Goal: Information Seeking & Learning: Check status

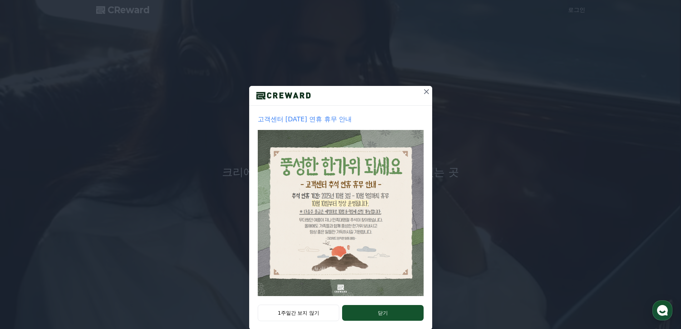
scroll to position [12, 0]
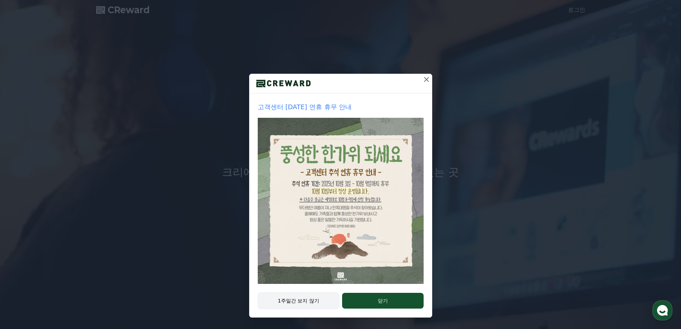
click at [313, 299] on button "1주일간 보지 않기" at bounding box center [299, 300] width 82 height 16
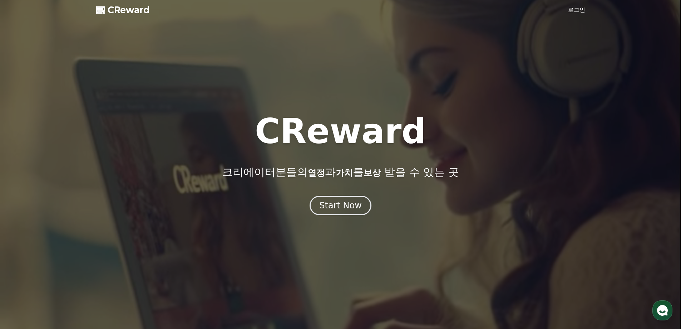
click at [571, 8] on link "로그인" at bounding box center [576, 10] width 17 height 9
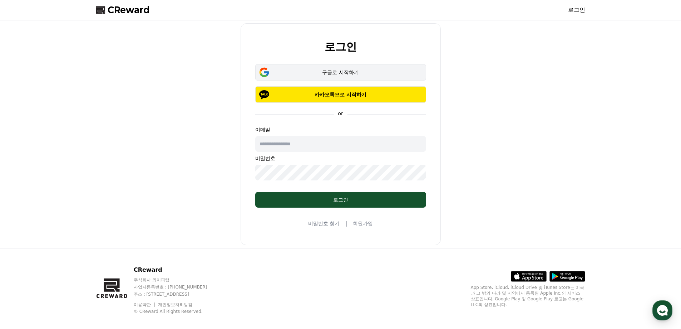
click at [309, 67] on button "구글로 시작하기" at bounding box center [340, 72] width 171 height 16
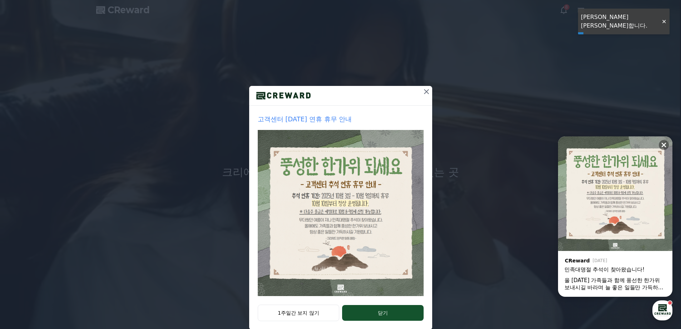
click at [423, 92] on icon at bounding box center [426, 91] width 9 height 9
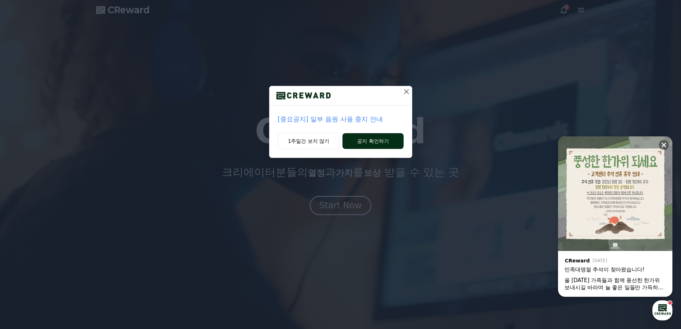
click at [360, 141] on button "공지 확인하기" at bounding box center [372, 141] width 61 height 16
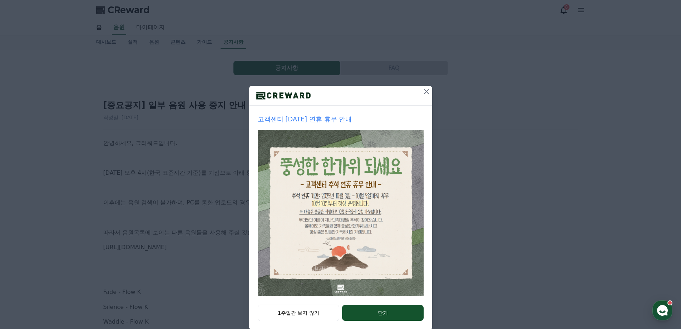
scroll to position [12, 0]
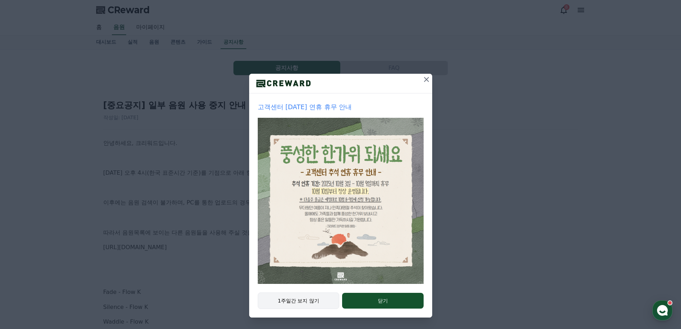
click at [307, 301] on button "1주일간 보지 않기" at bounding box center [299, 300] width 82 height 16
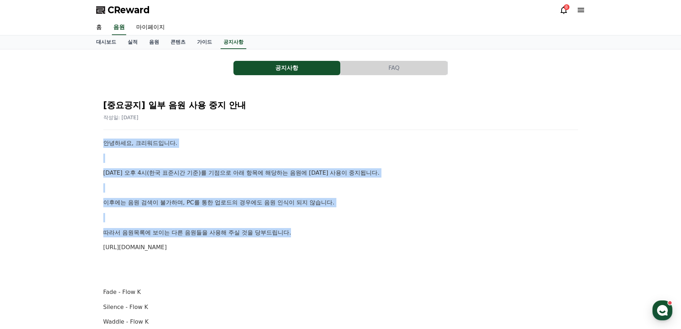
drag, startPoint x: 99, startPoint y: 143, endPoint x: 302, endPoint y: 233, distance: 221.4
click at [302, 233] on p "따라서 음원목록에 보이는 다른 음원들을 사용해 주실 것을 당부드립니다." at bounding box center [340, 232] width 475 height 9
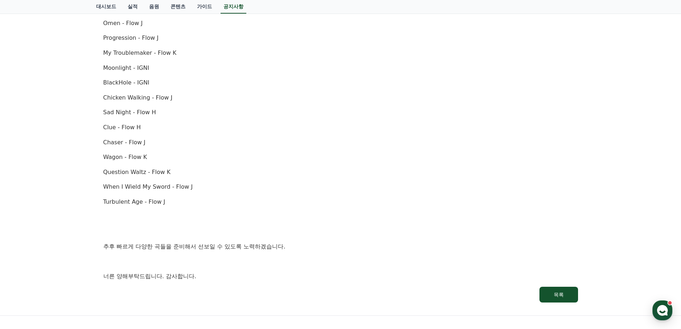
scroll to position [429, 0]
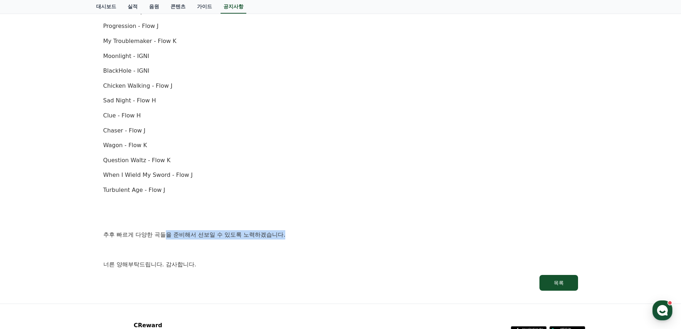
drag, startPoint x: 168, startPoint y: 235, endPoint x: 295, endPoint y: 235, distance: 127.3
click at [295, 235] on p "추후 빠르게 다양한 곡들을 준비해서 선보일 수 있도록 노력하겠습니다." at bounding box center [340, 234] width 475 height 9
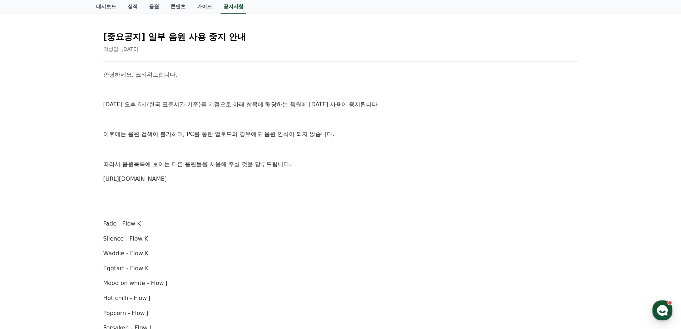
scroll to position [0, 0]
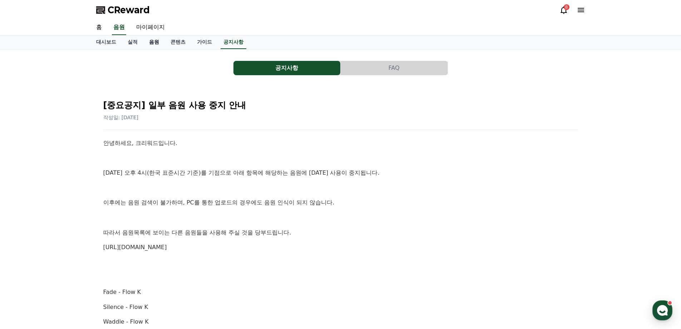
click at [151, 42] on link "음원" at bounding box center [153, 42] width 21 height 14
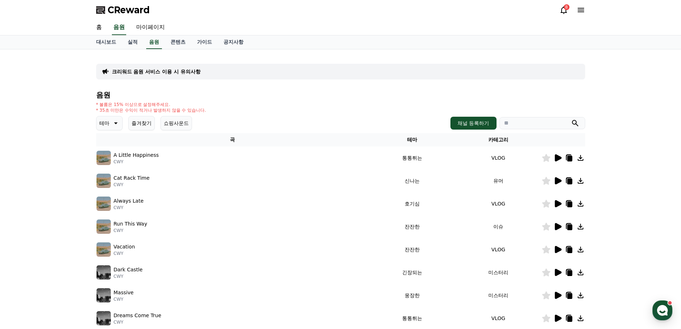
click at [570, 9] on div "8" at bounding box center [572, 10] width 26 height 9
click at [565, 10] on div "8" at bounding box center [563, 10] width 9 height 9
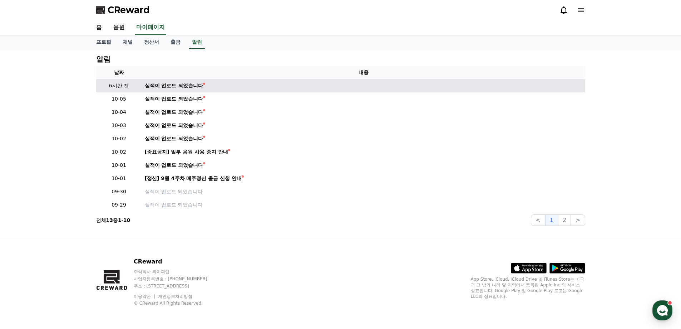
click at [188, 87] on div "실적이 업로드 되었습니다" at bounding box center [174, 86] width 59 height 8
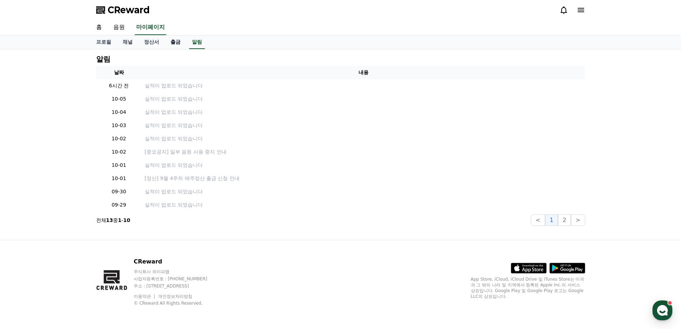
click at [178, 43] on link "출금" at bounding box center [175, 42] width 21 height 14
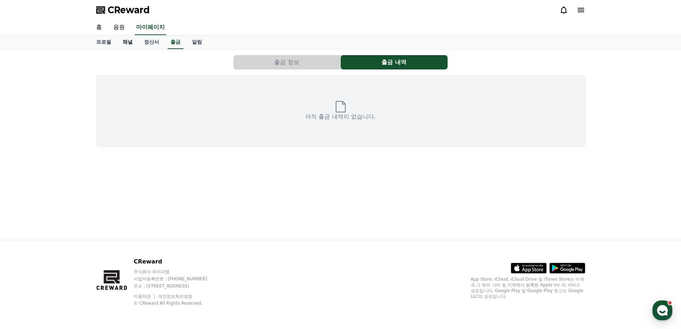
click at [126, 40] on link "채널" at bounding box center [127, 42] width 21 height 14
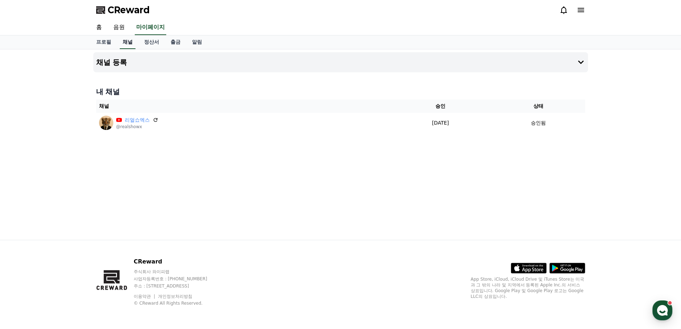
click at [131, 37] on link "채널" at bounding box center [128, 42] width 16 height 14
click at [118, 27] on link "음원" at bounding box center [119, 27] width 23 height 15
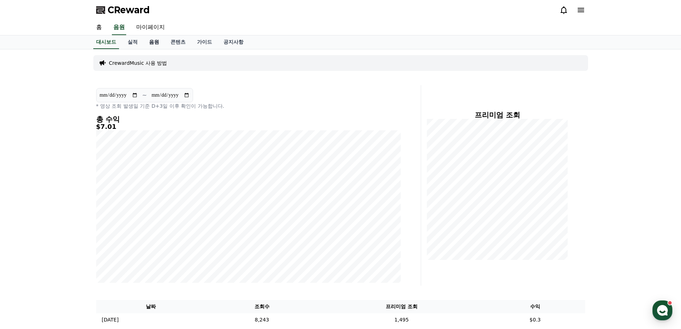
click at [150, 42] on link "음원" at bounding box center [153, 42] width 21 height 14
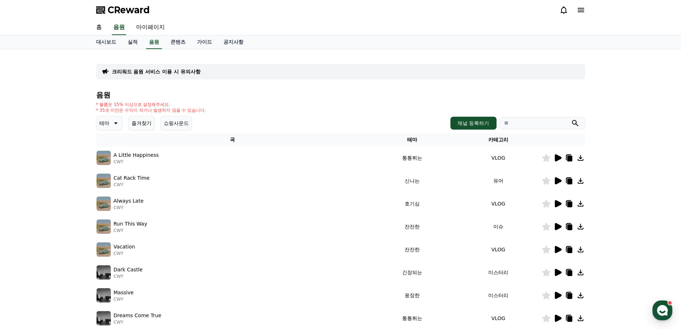
click at [532, 125] on input "search" at bounding box center [542, 123] width 86 height 12
click at [148, 118] on button "즐겨찾기" at bounding box center [141, 123] width 26 height 14
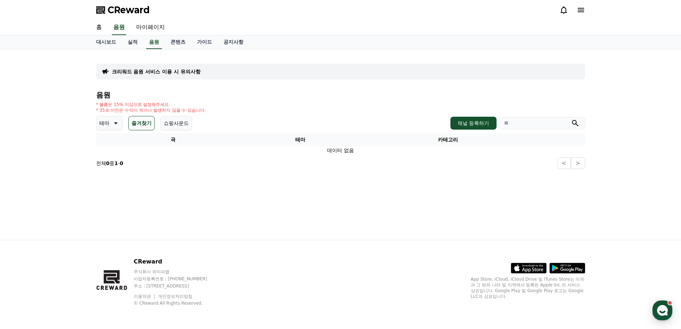
click at [113, 124] on icon at bounding box center [115, 123] width 9 height 9
click at [113, 182] on button "긴장되는" at bounding box center [110, 182] width 26 height 16
click at [154, 125] on button "즐겨찾기" at bounding box center [151, 123] width 26 height 14
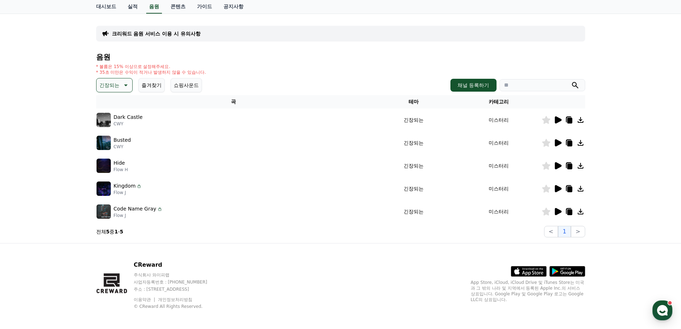
scroll to position [41, 0]
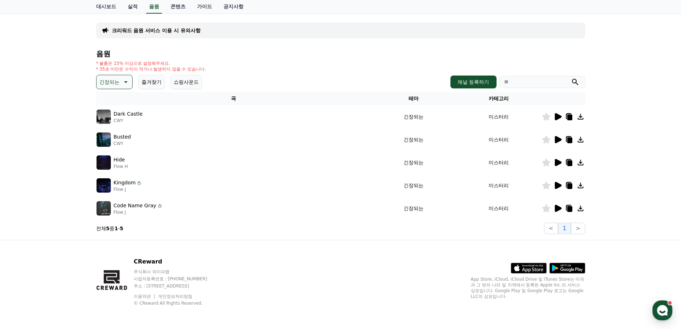
click at [556, 116] on icon at bounding box center [558, 116] width 7 height 7
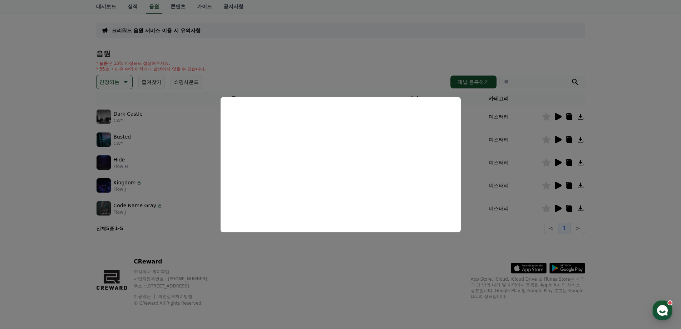
click at [477, 157] on button "close modal" at bounding box center [340, 164] width 681 height 329
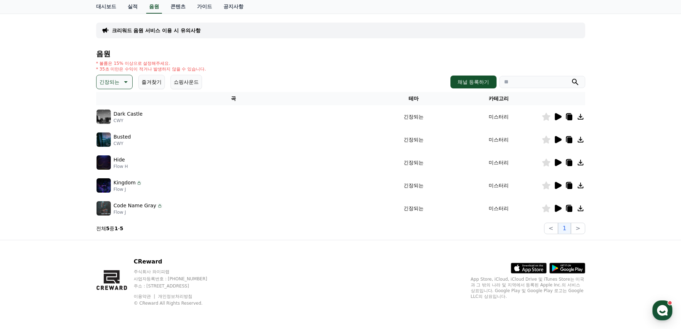
click at [558, 139] on icon at bounding box center [558, 139] width 7 height 7
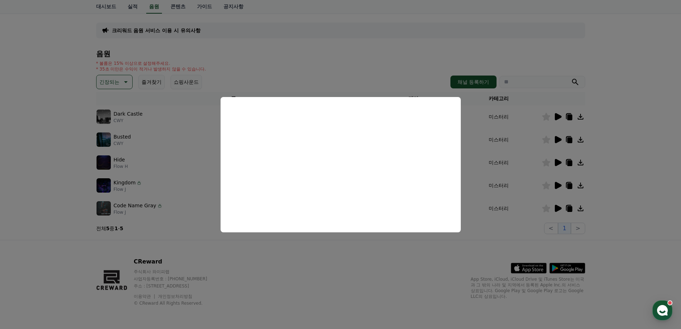
click at [486, 161] on button "close modal" at bounding box center [340, 164] width 681 height 329
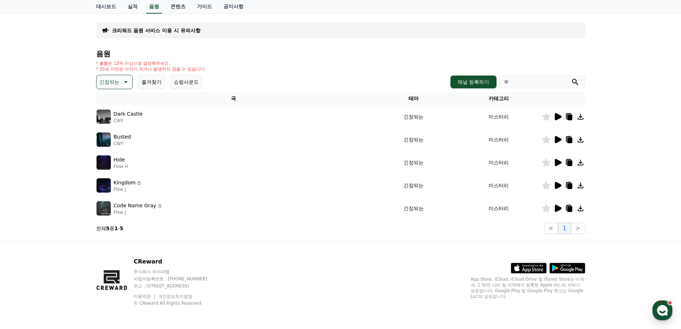
click at [556, 161] on icon at bounding box center [558, 162] width 7 height 7
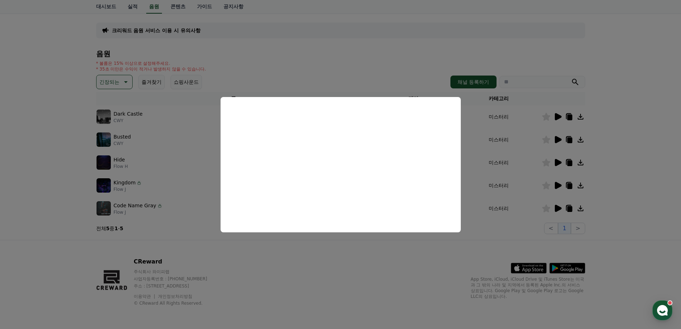
click at [509, 175] on button "close modal" at bounding box center [340, 164] width 681 height 329
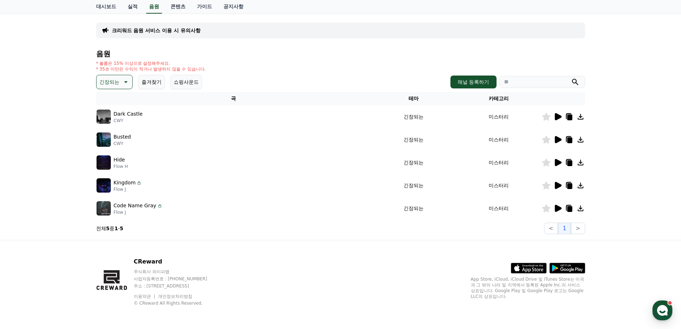
click at [558, 163] on icon at bounding box center [558, 162] width 7 height 7
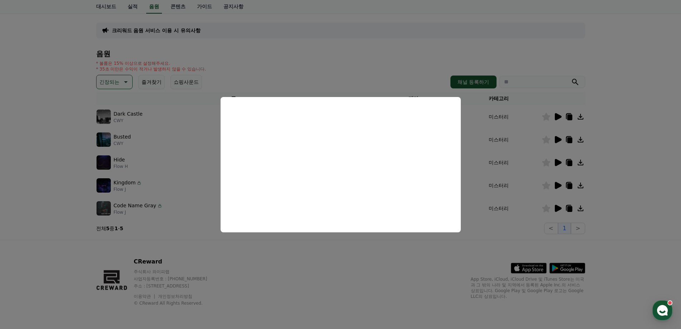
click at [533, 184] on button "close modal" at bounding box center [340, 164] width 681 height 329
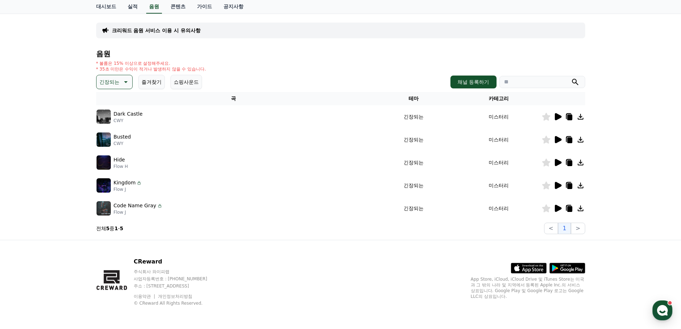
click at [560, 185] on icon at bounding box center [558, 185] width 7 height 7
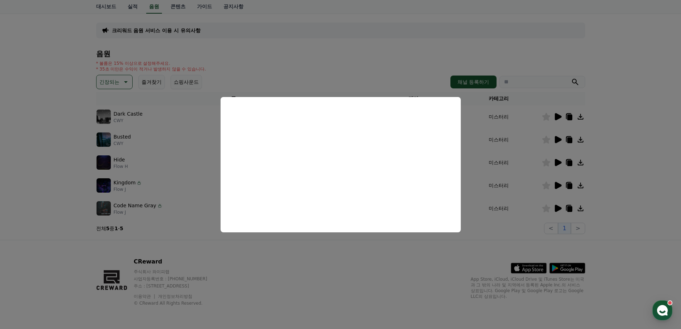
click at [489, 217] on button "close modal" at bounding box center [340, 164] width 681 height 329
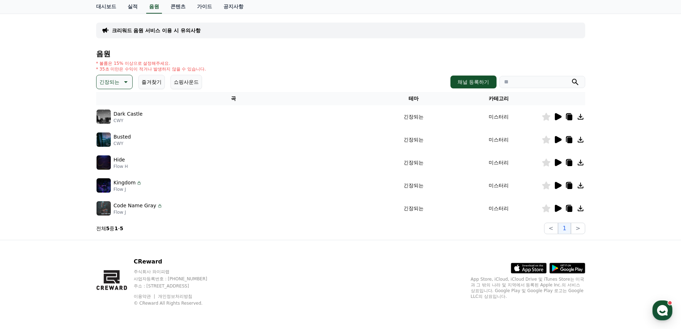
click at [553, 208] on icon at bounding box center [557, 208] width 9 height 9
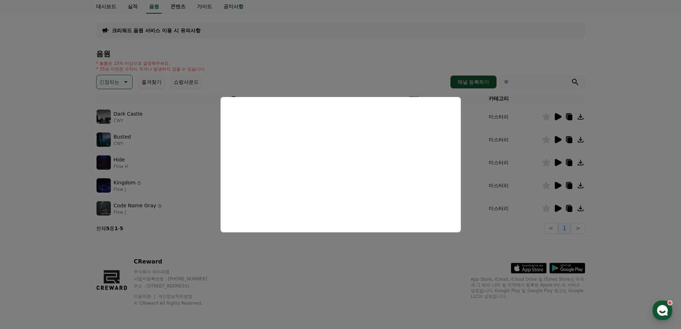
click at [402, 245] on button "close modal" at bounding box center [340, 164] width 681 height 329
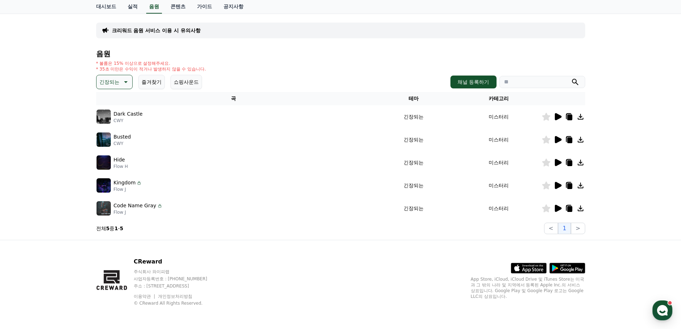
click at [122, 81] on icon at bounding box center [125, 82] width 9 height 9
click at [113, 150] on button "드라마틱" at bounding box center [110, 152] width 26 height 16
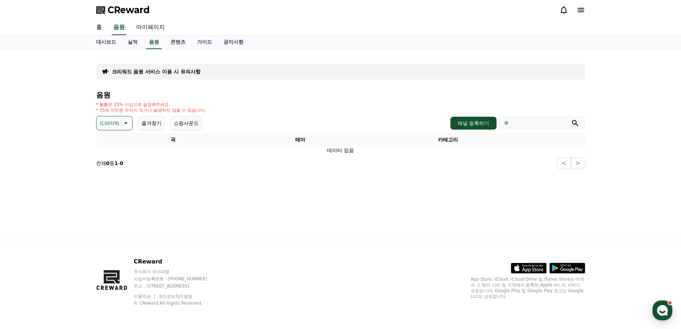
click at [113, 120] on p "드라마틱" at bounding box center [109, 123] width 20 height 10
click at [104, 140] on button "전체" at bounding box center [105, 142] width 16 height 16
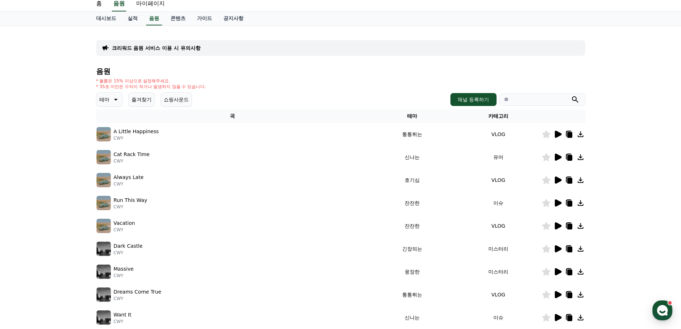
scroll to position [72, 0]
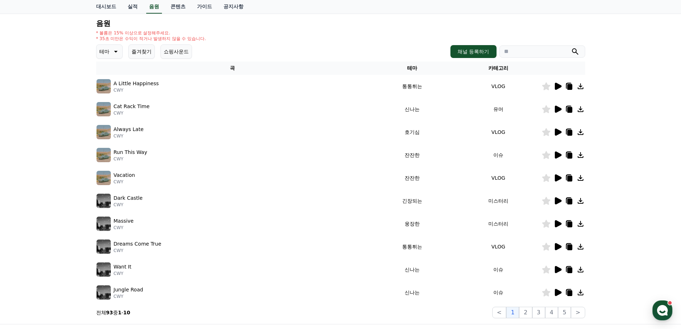
click at [557, 198] on icon at bounding box center [558, 200] width 7 height 7
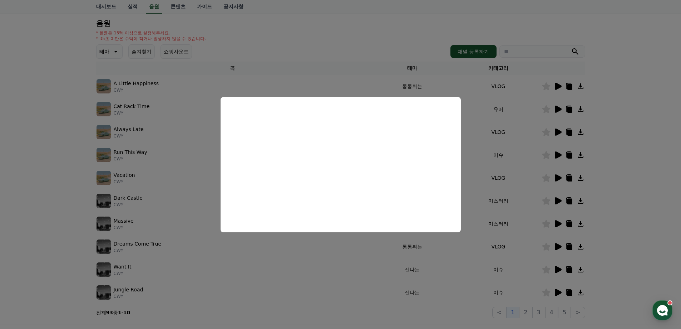
click at [517, 211] on button "close modal" at bounding box center [340, 164] width 681 height 329
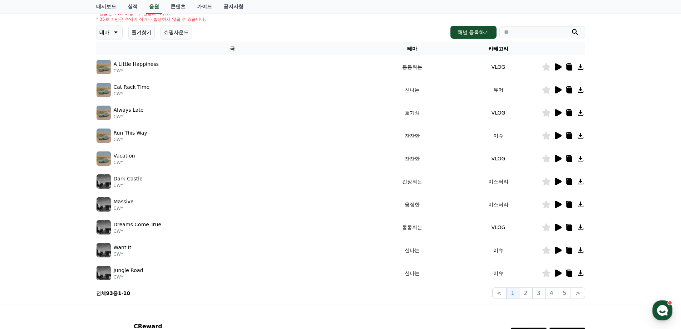
scroll to position [107, 0]
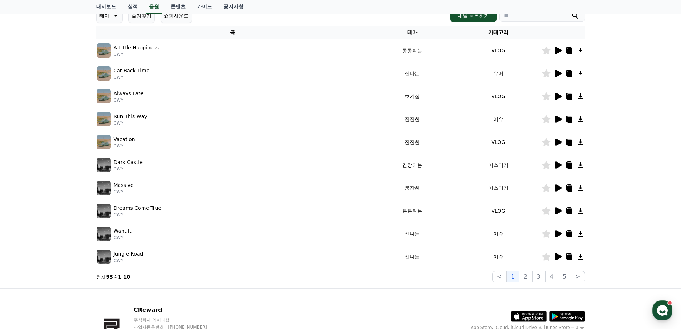
click at [554, 187] on icon at bounding box center [557, 187] width 9 height 9
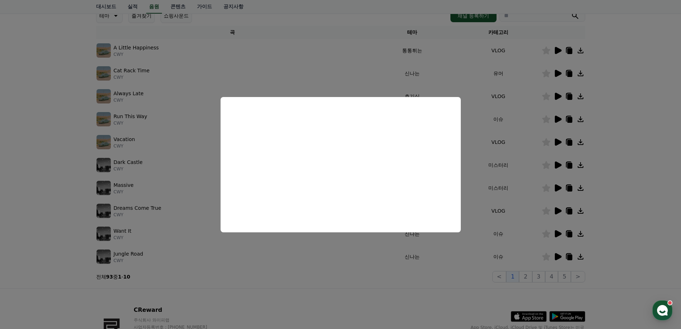
click at [477, 196] on button "close modal" at bounding box center [340, 164] width 681 height 329
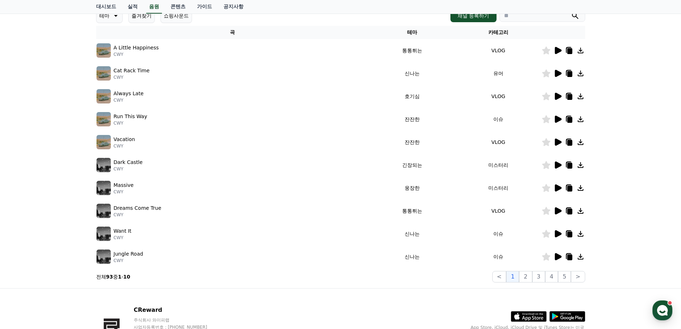
click at [557, 208] on icon at bounding box center [558, 210] width 7 height 7
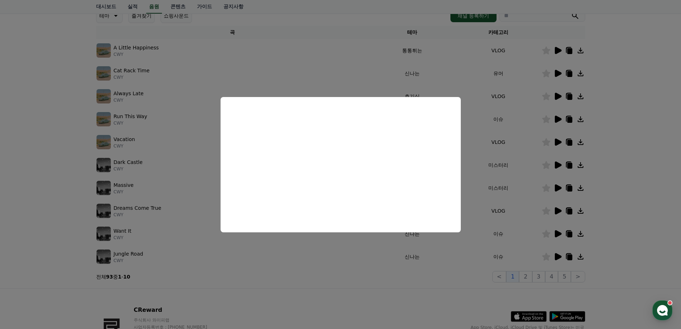
click at [485, 218] on button "close modal" at bounding box center [340, 164] width 681 height 329
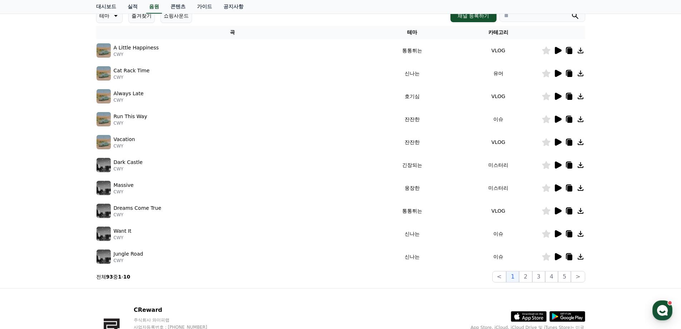
click at [557, 233] on icon at bounding box center [558, 233] width 7 height 7
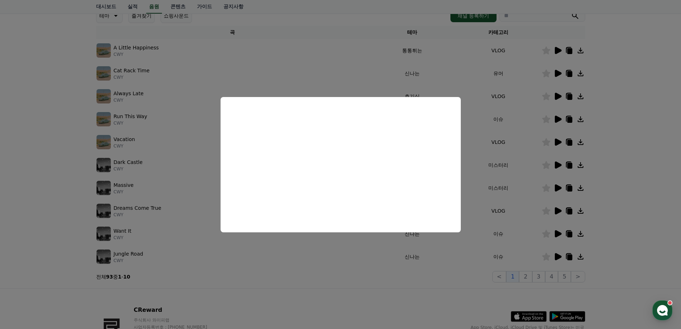
click at [453, 251] on button "close modal" at bounding box center [340, 164] width 681 height 329
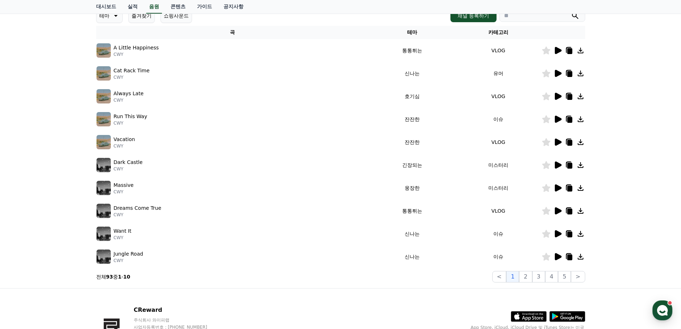
click at [558, 255] on icon at bounding box center [558, 256] width 7 height 7
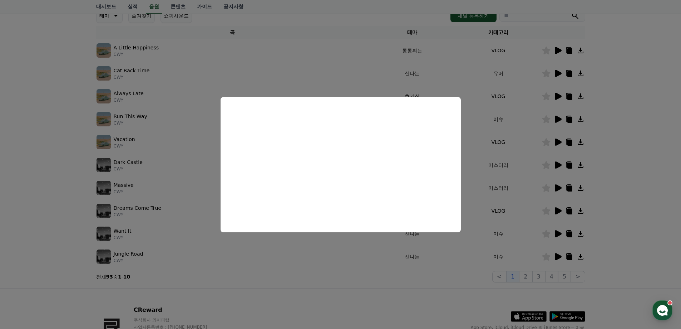
click at [462, 257] on button "close modal" at bounding box center [340, 164] width 681 height 329
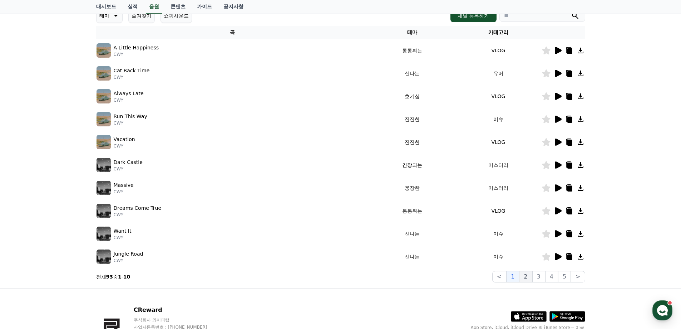
click at [529, 275] on button "2" at bounding box center [525, 276] width 13 height 11
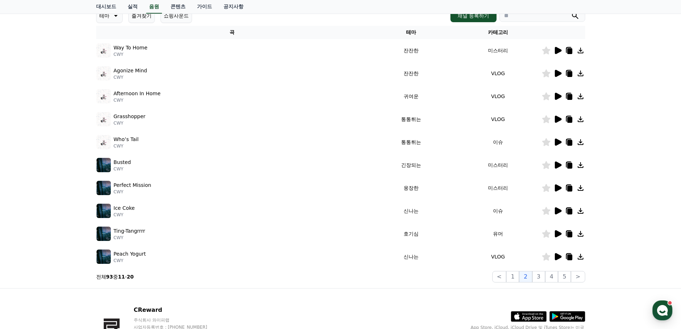
click at [557, 50] on icon at bounding box center [558, 50] width 7 height 7
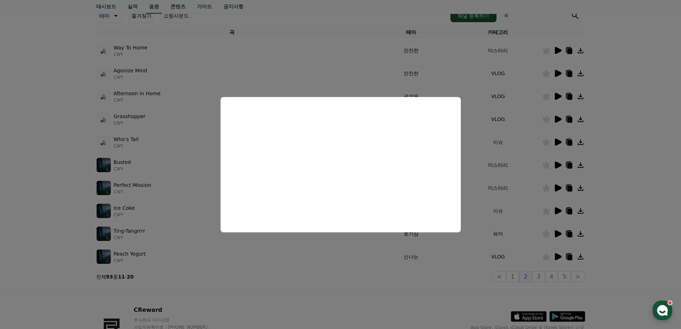
click at [544, 119] on button "close modal" at bounding box center [340, 164] width 681 height 329
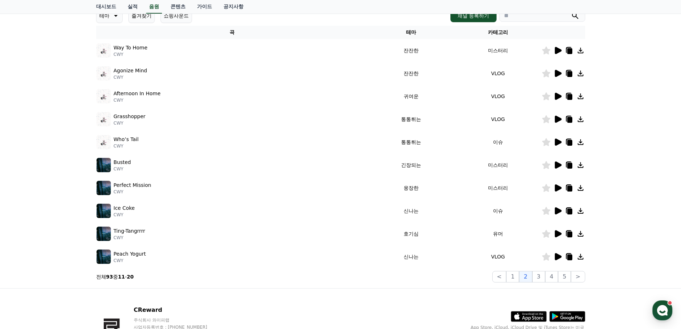
click at [555, 73] on icon at bounding box center [558, 73] width 7 height 7
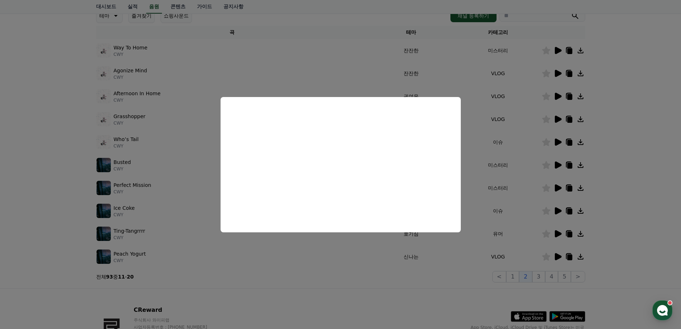
drag, startPoint x: 485, startPoint y: 152, endPoint x: 492, endPoint y: 144, distance: 10.9
click at [485, 152] on button "close modal" at bounding box center [340, 164] width 681 height 329
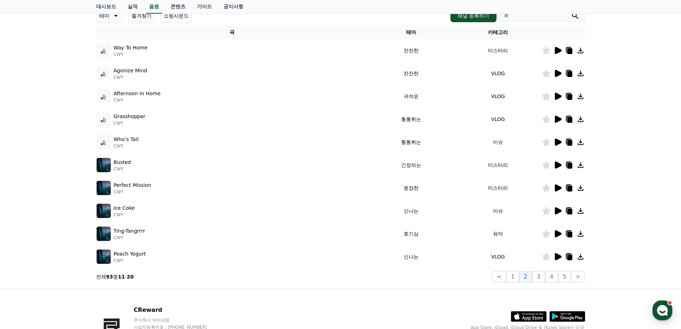
click at [557, 165] on icon at bounding box center [558, 164] width 7 height 7
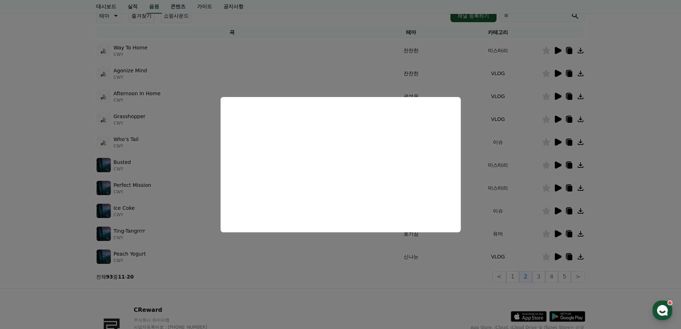
click at [482, 183] on button "close modal" at bounding box center [340, 164] width 681 height 329
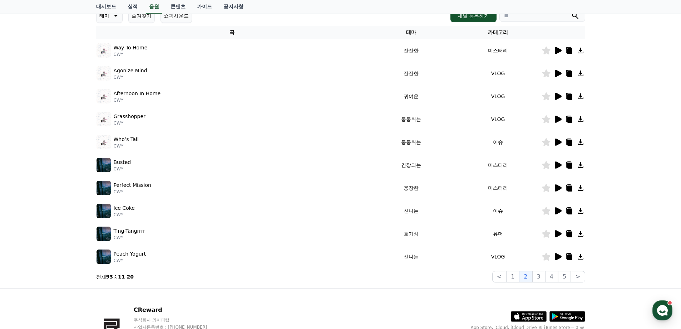
click at [558, 163] on icon at bounding box center [558, 164] width 7 height 7
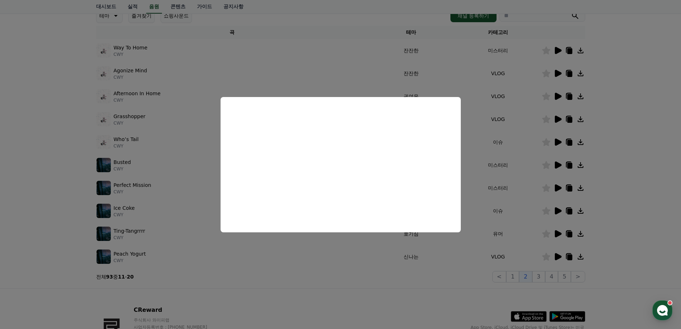
click at [495, 151] on button "close modal" at bounding box center [340, 164] width 681 height 329
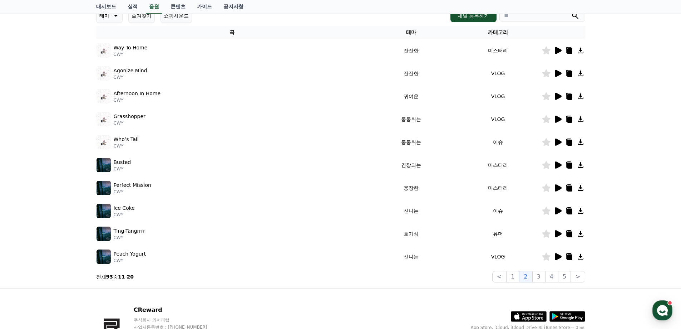
click at [557, 211] on icon at bounding box center [558, 210] width 7 height 7
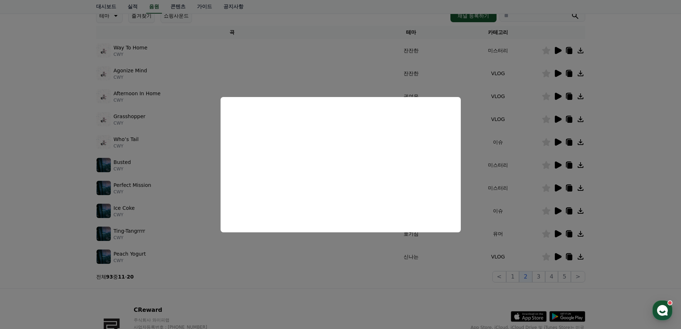
click at [476, 203] on button "close modal" at bounding box center [340, 164] width 681 height 329
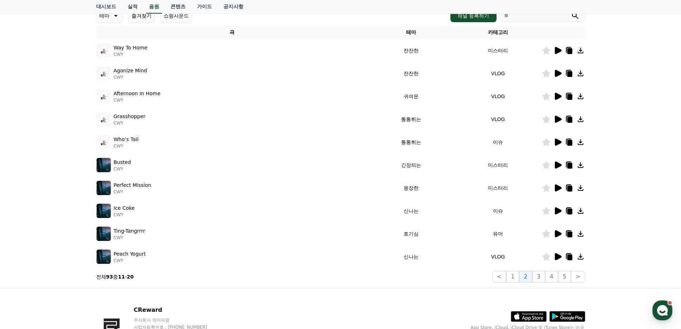
click at [556, 233] on icon at bounding box center [558, 233] width 7 height 7
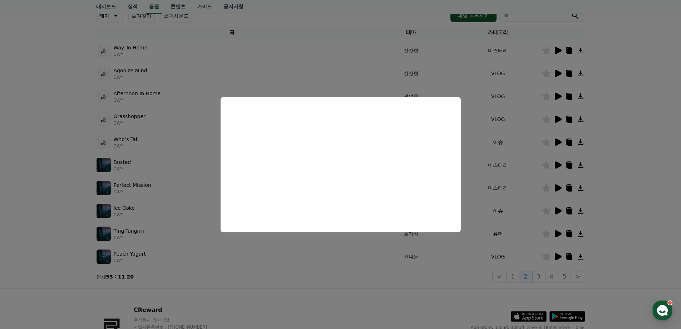
click at [479, 208] on button "close modal" at bounding box center [340, 164] width 681 height 329
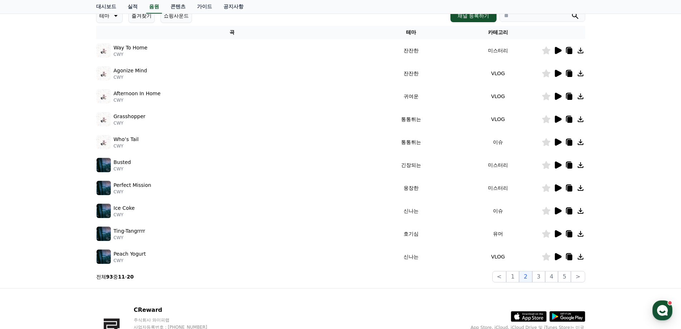
click at [555, 255] on icon at bounding box center [558, 256] width 7 height 7
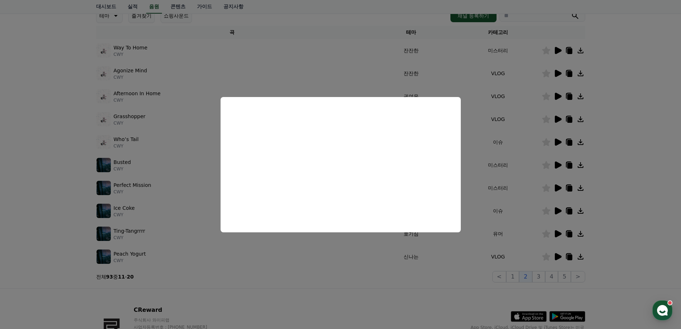
click at [470, 240] on button "close modal" at bounding box center [340, 164] width 681 height 329
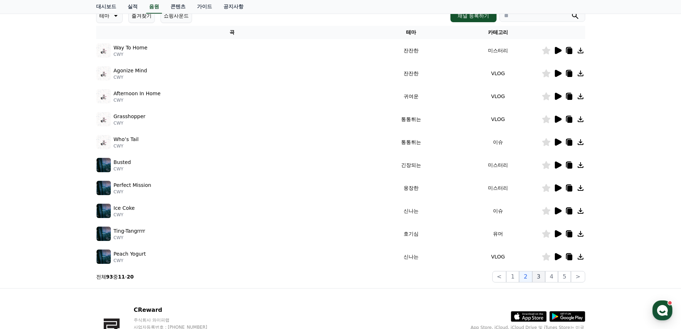
click at [542, 276] on button "3" at bounding box center [538, 276] width 13 height 11
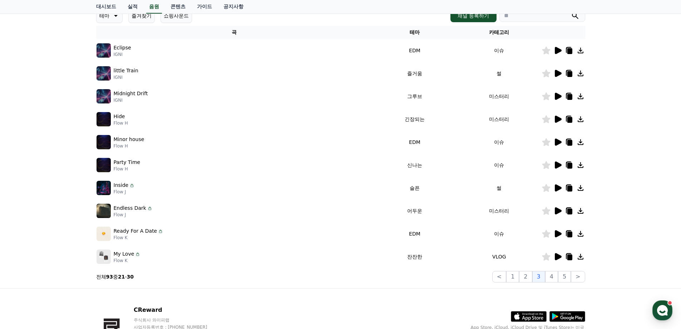
click at [558, 50] on icon at bounding box center [558, 50] width 7 height 7
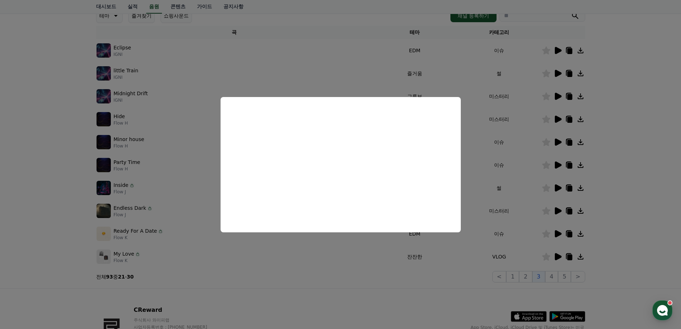
click at [514, 114] on button "close modal" at bounding box center [340, 164] width 681 height 329
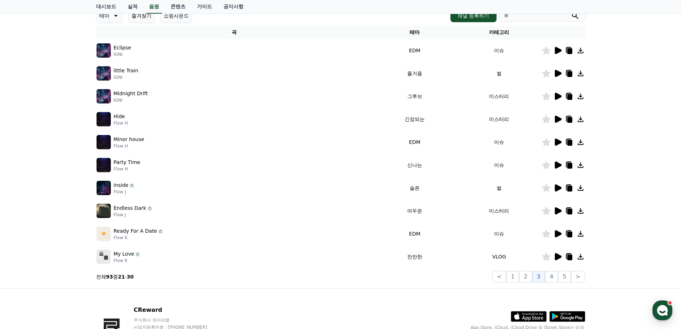
click at [561, 75] on icon at bounding box center [557, 73] width 9 height 9
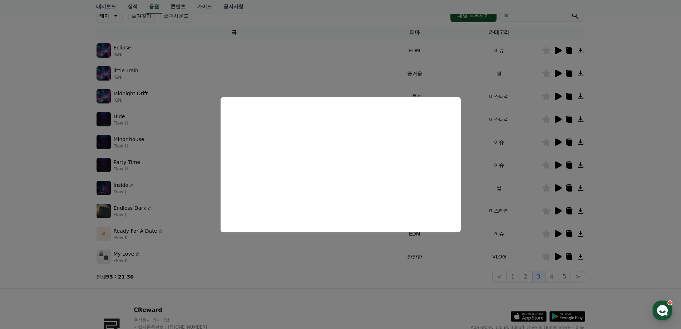
click at [475, 147] on button "close modal" at bounding box center [340, 164] width 681 height 329
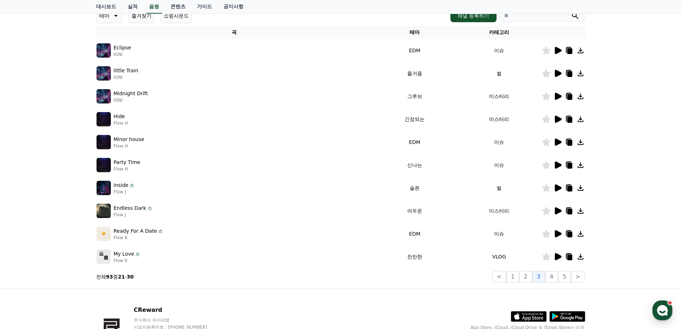
click at [556, 96] on icon at bounding box center [558, 96] width 7 height 7
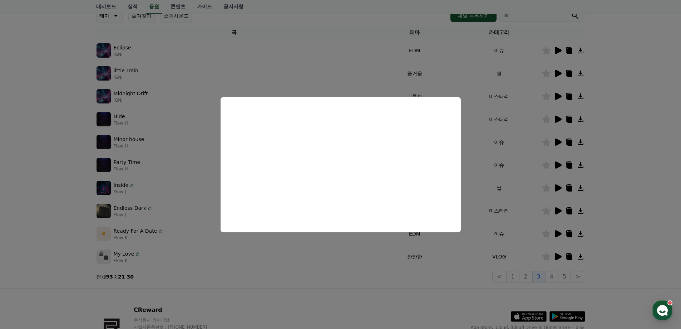
click at [492, 156] on button "close modal" at bounding box center [340, 164] width 681 height 329
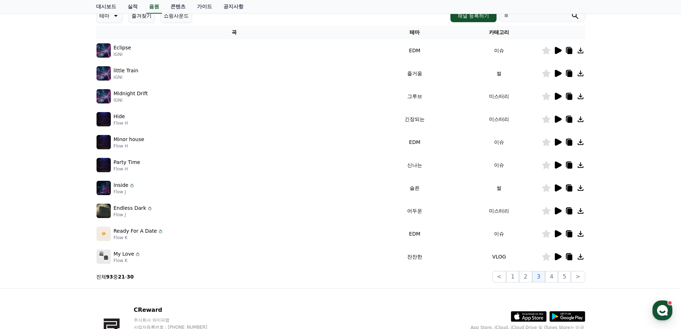
click at [558, 119] on icon at bounding box center [558, 118] width 7 height 7
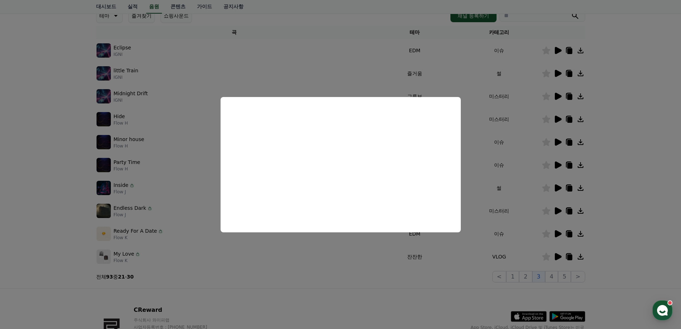
click at [523, 151] on button "close modal" at bounding box center [340, 164] width 681 height 329
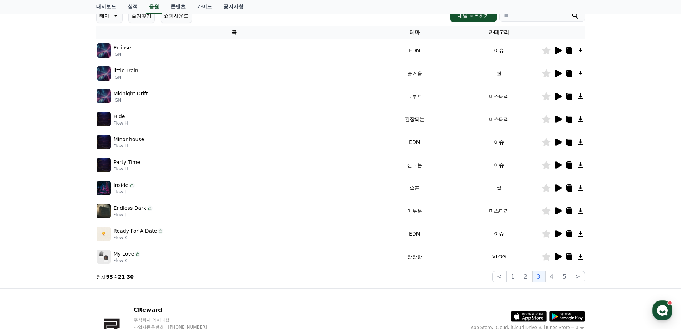
click at [557, 140] on icon at bounding box center [558, 141] width 7 height 7
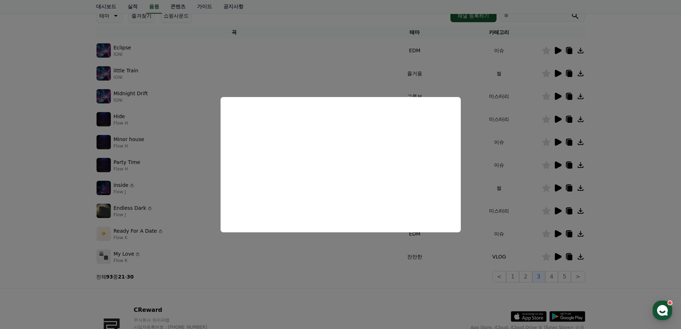
click at [468, 175] on button "close modal" at bounding box center [340, 164] width 681 height 329
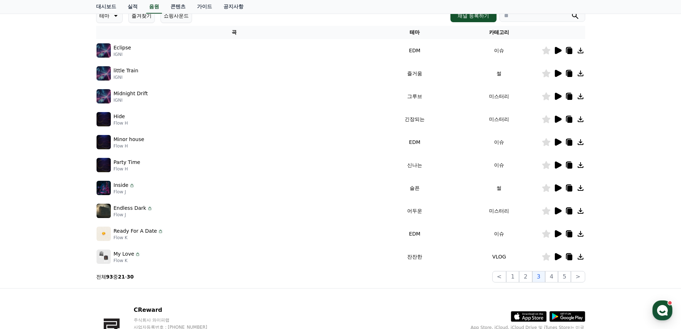
click at [559, 164] on icon at bounding box center [558, 164] width 7 height 7
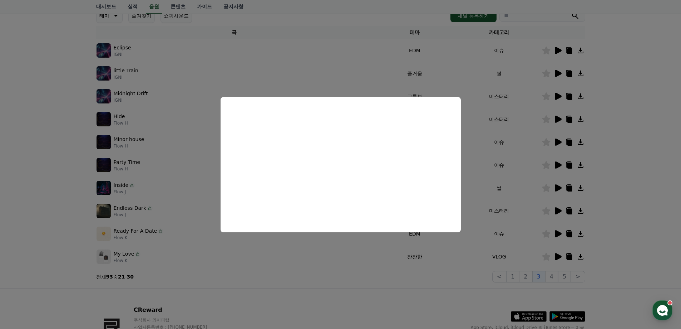
drag, startPoint x: 514, startPoint y: 176, endPoint x: 516, endPoint y: 191, distance: 15.6
click at [514, 176] on button "close modal" at bounding box center [340, 164] width 681 height 329
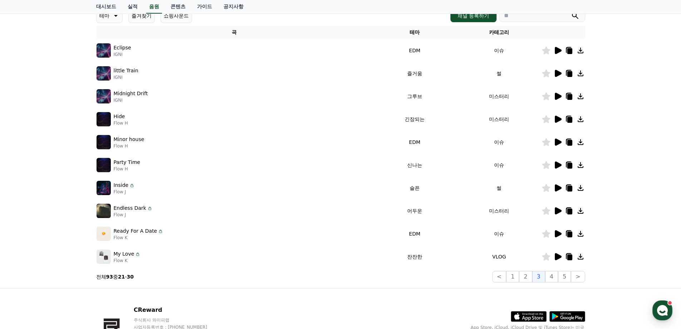
click at [559, 190] on icon at bounding box center [557, 187] width 9 height 9
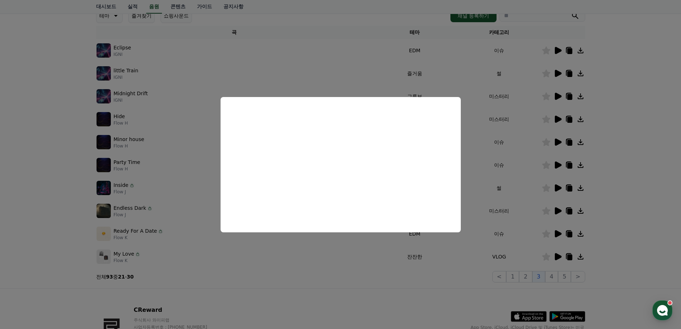
click at [499, 192] on button "close modal" at bounding box center [340, 164] width 681 height 329
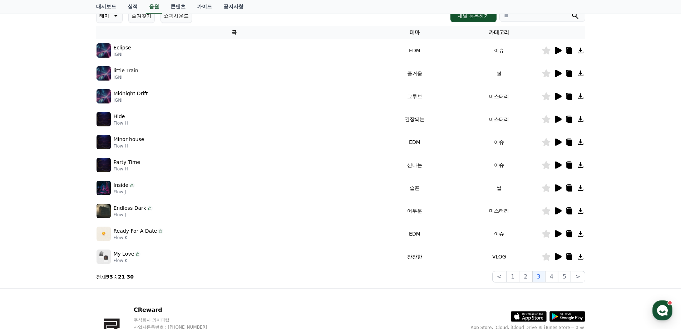
click at [559, 211] on icon at bounding box center [558, 210] width 7 height 7
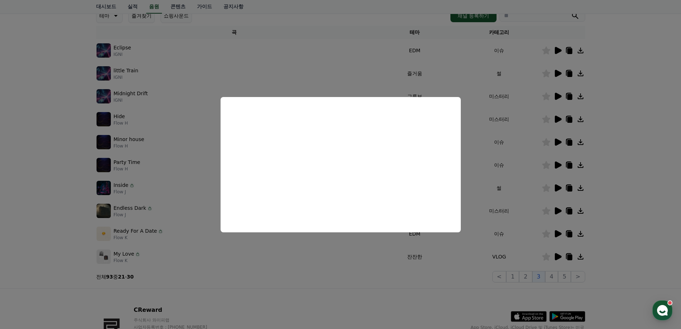
drag, startPoint x: 481, startPoint y: 217, endPoint x: 479, endPoint y: 221, distance: 4.5
click at [481, 217] on button "close modal" at bounding box center [340, 164] width 681 height 329
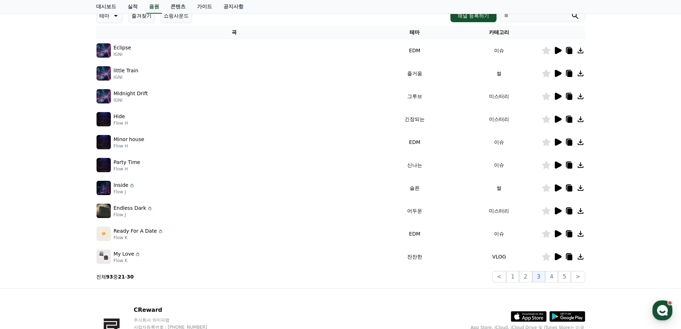
click at [558, 233] on icon at bounding box center [558, 233] width 7 height 7
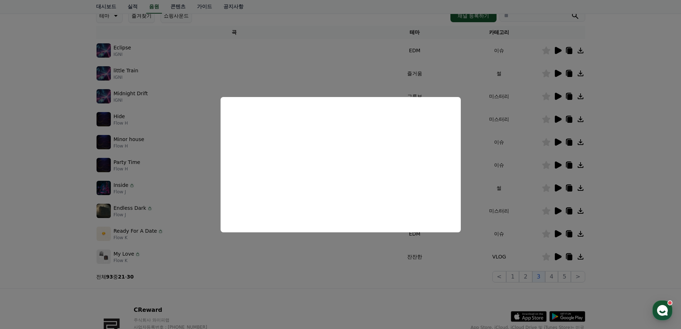
click at [327, 251] on button "close modal" at bounding box center [340, 164] width 681 height 329
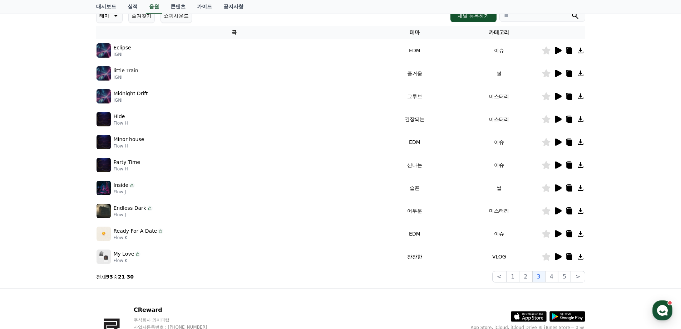
click at [555, 166] on icon at bounding box center [558, 164] width 7 height 7
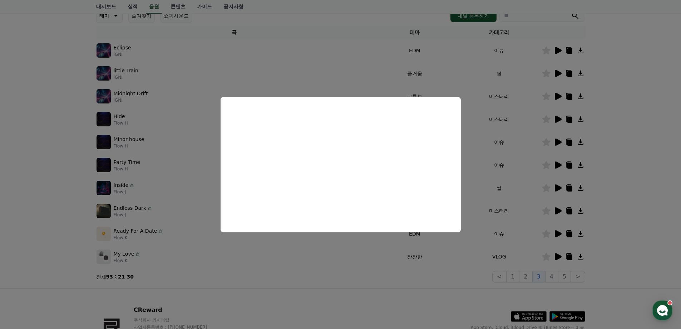
click at [526, 146] on button "close modal" at bounding box center [340, 164] width 681 height 329
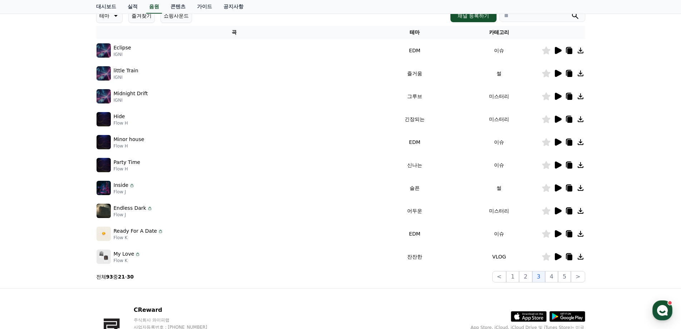
click at [557, 142] on icon at bounding box center [558, 141] width 7 height 7
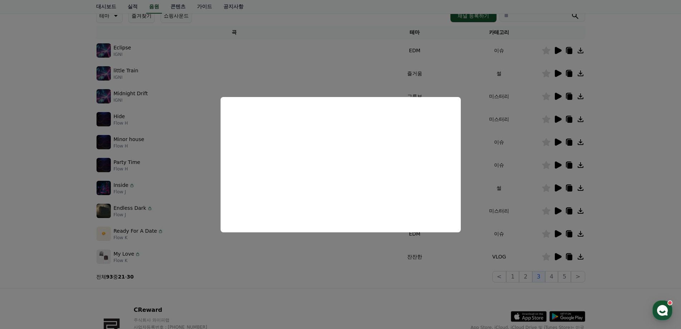
click at [470, 176] on button "close modal" at bounding box center [340, 164] width 681 height 329
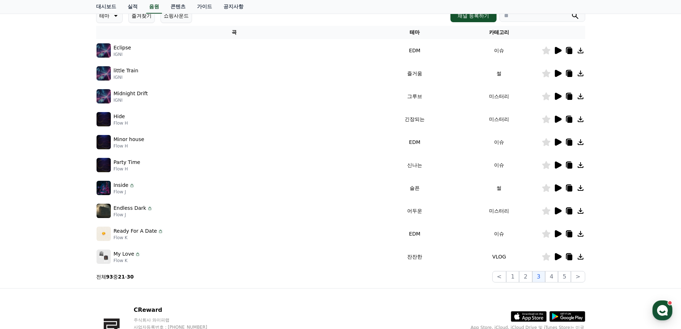
click at [558, 72] on icon at bounding box center [558, 73] width 7 height 7
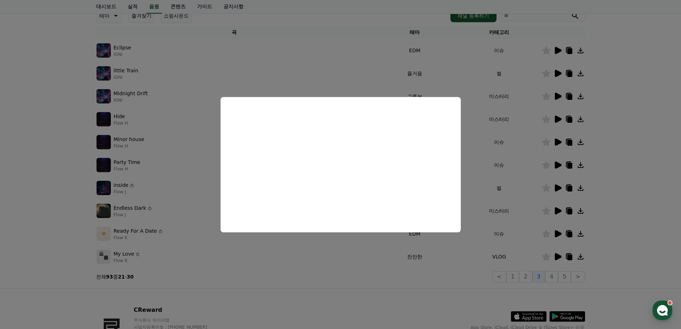
click at [485, 134] on button "close modal" at bounding box center [340, 164] width 681 height 329
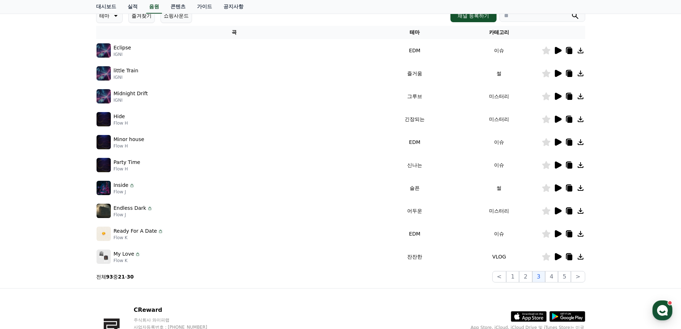
click at [557, 50] on icon at bounding box center [558, 50] width 7 height 7
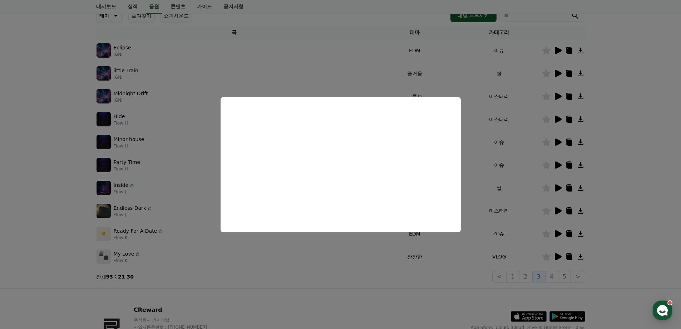
click at [490, 144] on button "close modal" at bounding box center [340, 164] width 681 height 329
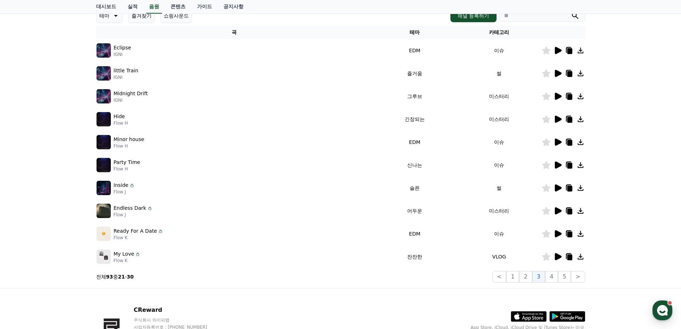
click at [556, 117] on icon at bounding box center [558, 118] width 7 height 7
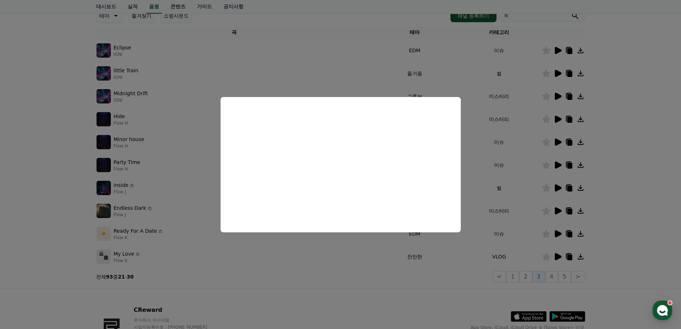
click at [511, 94] on button "close modal" at bounding box center [340, 164] width 681 height 329
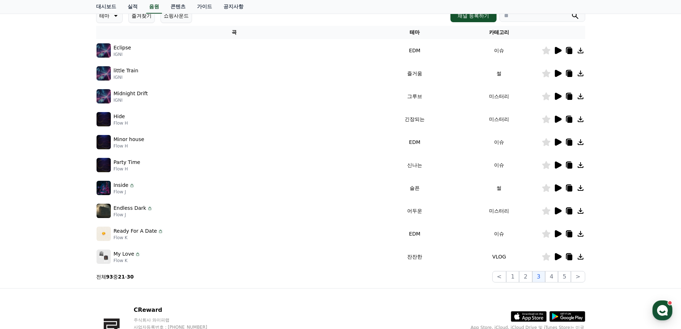
click at [558, 97] on icon at bounding box center [558, 96] width 7 height 7
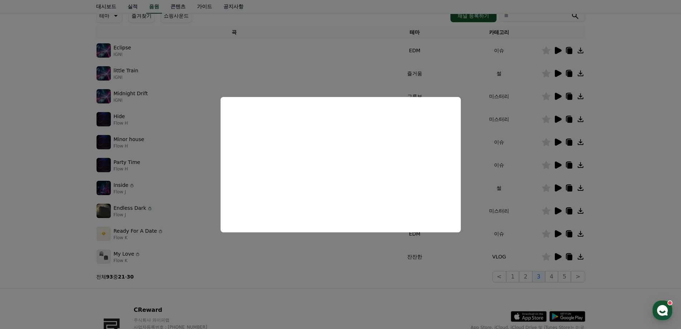
click at [528, 159] on button "close modal" at bounding box center [340, 164] width 681 height 329
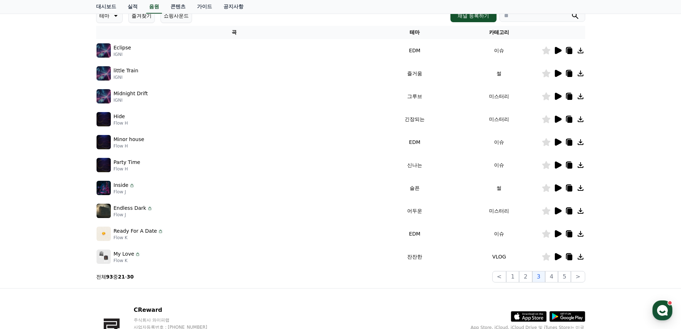
click at [557, 187] on icon at bounding box center [558, 187] width 7 height 7
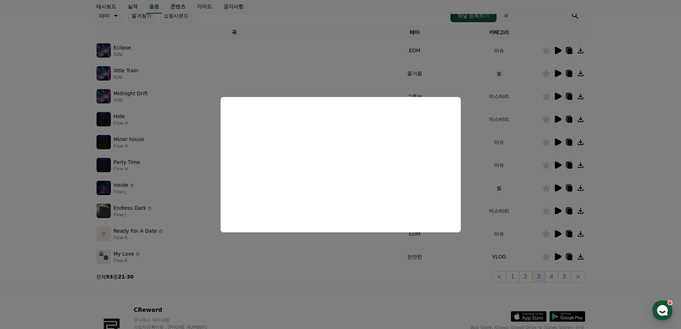
click at [474, 156] on button "close modal" at bounding box center [340, 164] width 681 height 329
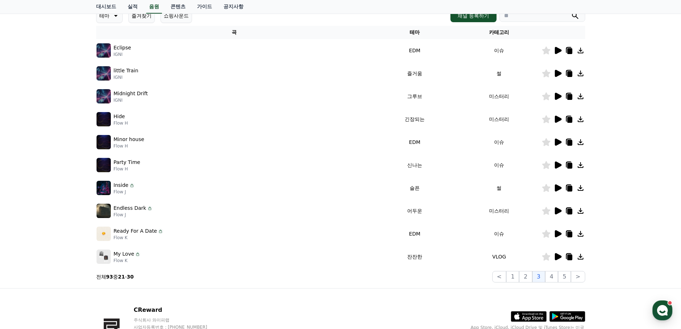
click at [573, 189] on icon at bounding box center [569, 187] width 9 height 9
click at [435, 281] on section "전체 93 중 21 - 30 < 1 2 3 4 5 >" at bounding box center [340, 276] width 489 height 11
click at [552, 277] on button "4" at bounding box center [551, 276] width 13 height 11
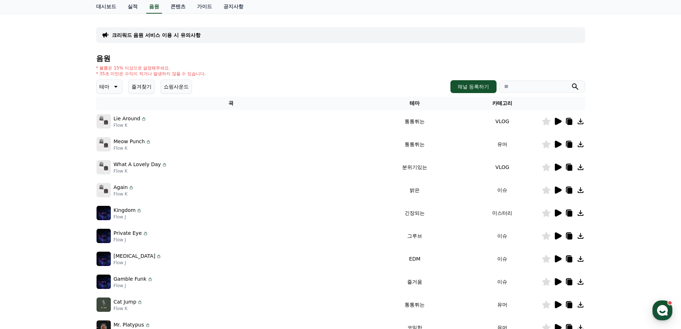
scroll to position [36, 0]
click at [553, 119] on icon at bounding box center [557, 122] width 9 height 9
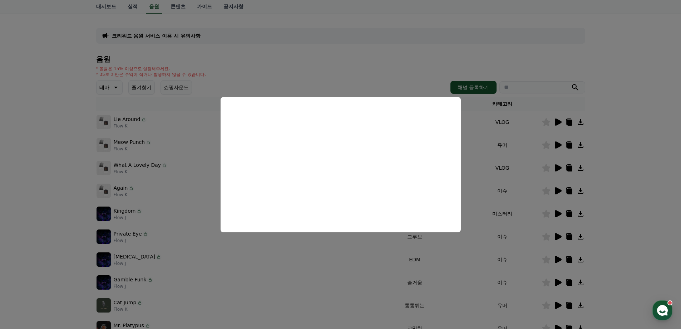
click at [496, 146] on button "close modal" at bounding box center [340, 164] width 681 height 329
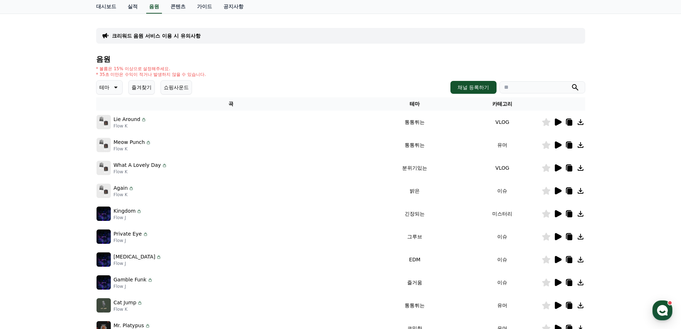
click at [558, 143] on icon at bounding box center [558, 144] width 7 height 7
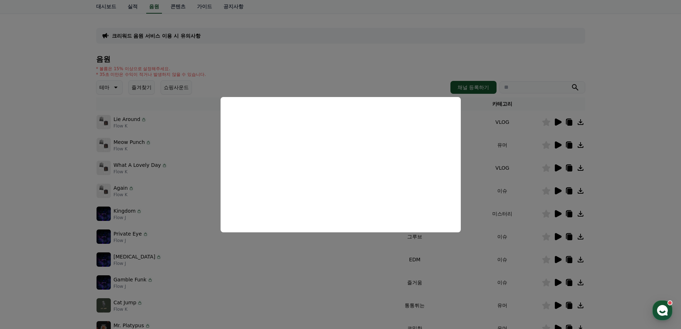
click at [506, 167] on button "close modal" at bounding box center [340, 164] width 681 height 329
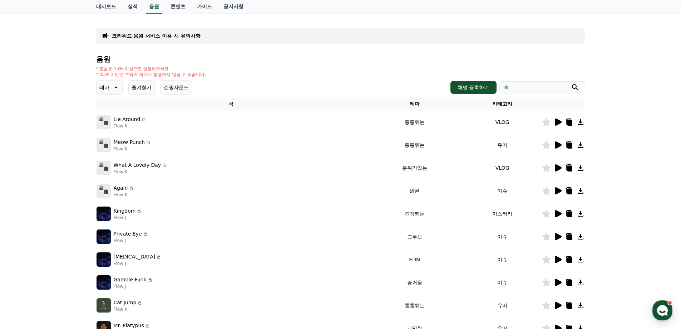
click at [555, 166] on icon at bounding box center [558, 167] width 7 height 7
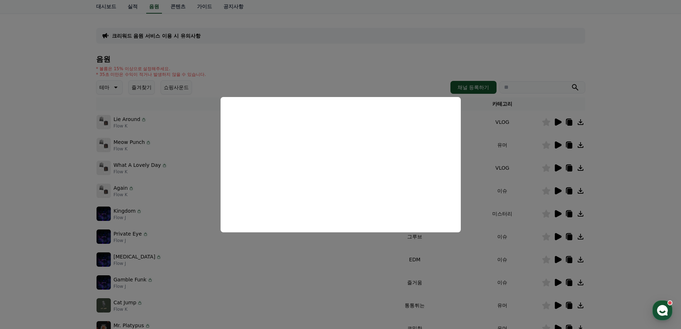
click at [490, 191] on button "close modal" at bounding box center [340, 164] width 681 height 329
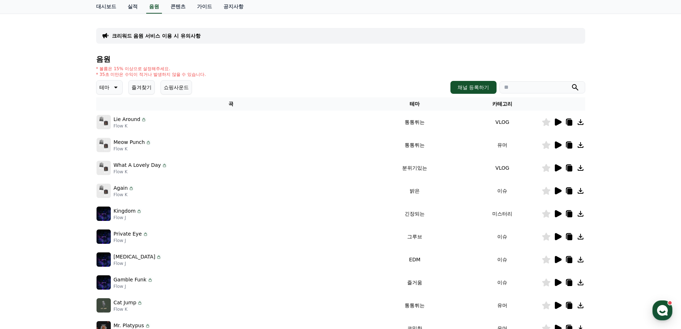
click at [556, 192] on icon at bounding box center [558, 190] width 7 height 7
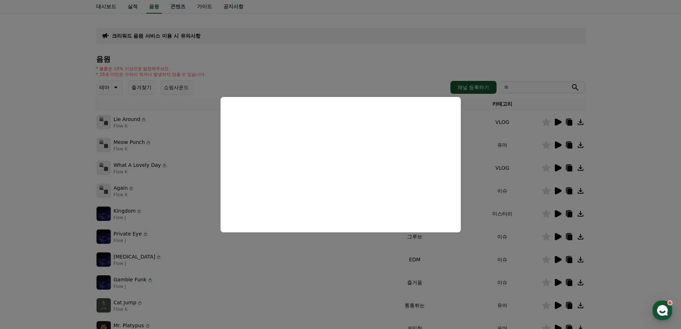
click at [480, 174] on button "close modal" at bounding box center [340, 164] width 681 height 329
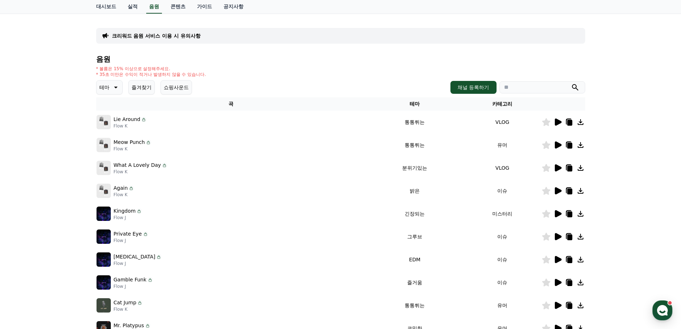
click at [554, 167] on icon at bounding box center [557, 167] width 9 height 9
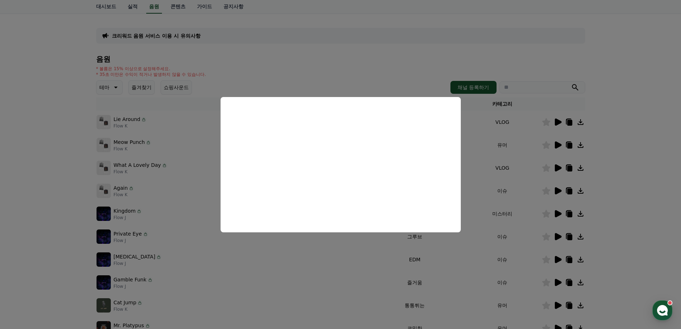
click at [506, 181] on button "close modal" at bounding box center [340, 164] width 681 height 329
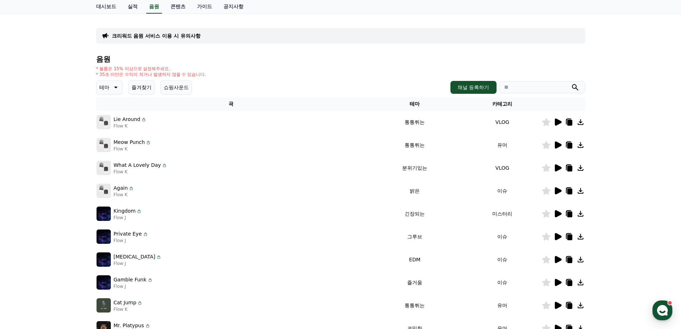
click at [557, 189] on icon at bounding box center [558, 190] width 7 height 7
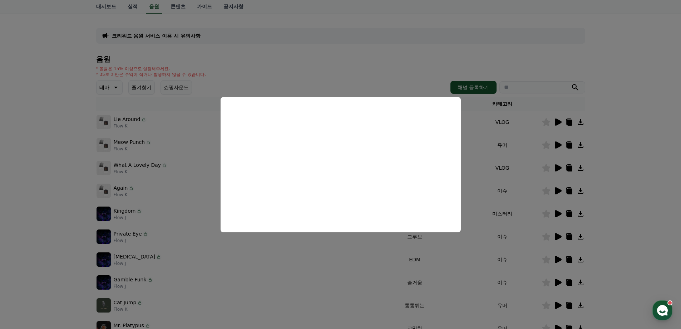
click at [487, 189] on button "close modal" at bounding box center [340, 164] width 681 height 329
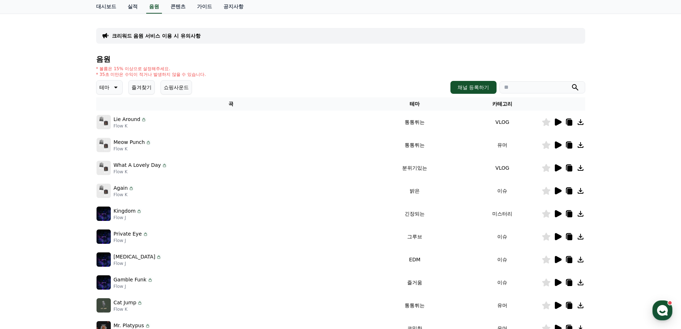
click at [568, 191] on icon at bounding box center [569, 191] width 5 height 6
click at [495, 60] on h4 "음원" at bounding box center [340, 59] width 489 height 8
click at [561, 215] on icon at bounding box center [557, 213] width 9 height 9
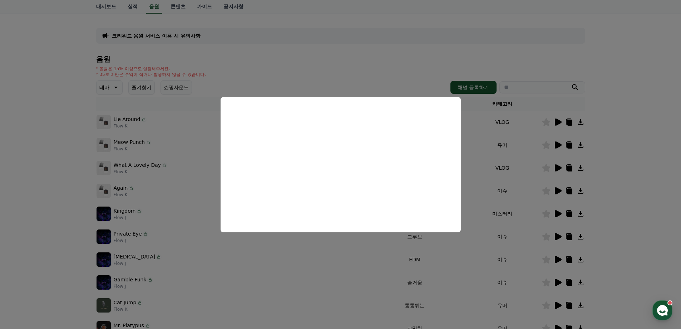
click at [480, 201] on button "close modal" at bounding box center [340, 164] width 681 height 329
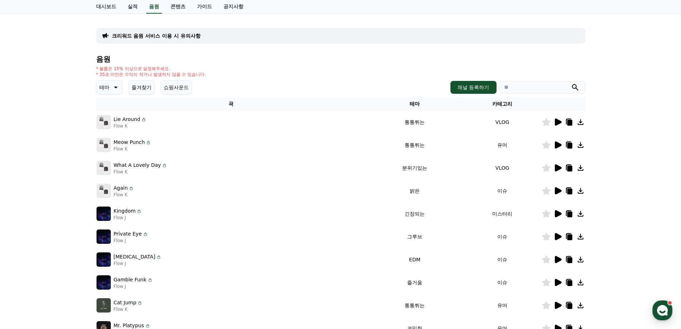
drag, startPoint x: 320, startPoint y: 216, endPoint x: 434, endPoint y: 216, distance: 114.0
click at [434, 216] on tr "Kingdom Flow J 긴장되는 미스터리" at bounding box center [340, 213] width 489 height 23
drag, startPoint x: 387, startPoint y: 234, endPoint x: 529, endPoint y: 232, distance: 142.7
click at [529, 232] on tr "Private Eye Flow [PERSON_NAME] 이슈" at bounding box center [340, 236] width 489 height 23
click at [559, 235] on icon at bounding box center [558, 236] width 7 height 7
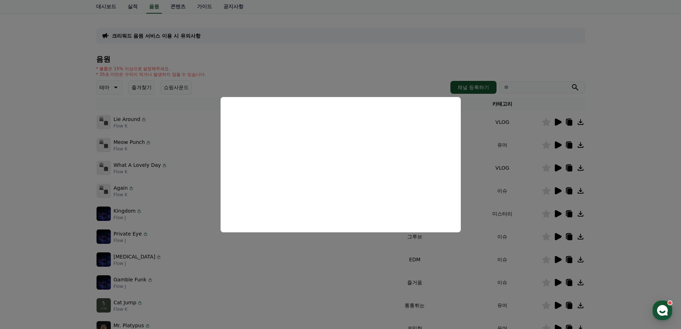
click at [525, 255] on button "close modal" at bounding box center [340, 164] width 681 height 329
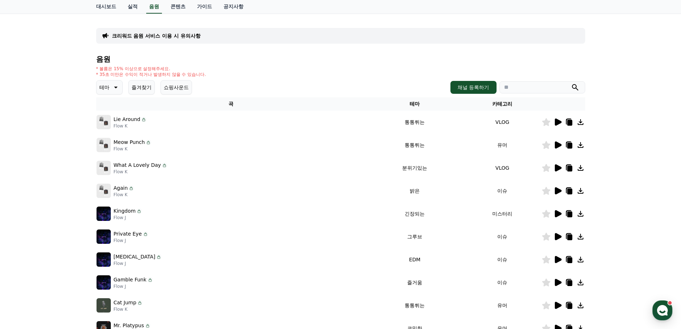
click at [558, 259] on icon at bounding box center [558, 259] width 7 height 7
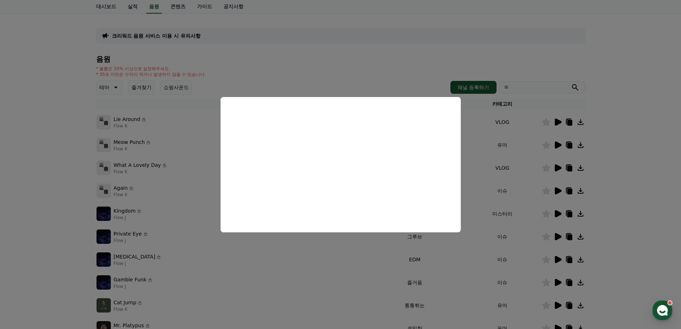
click at [531, 240] on button "close modal" at bounding box center [340, 164] width 681 height 329
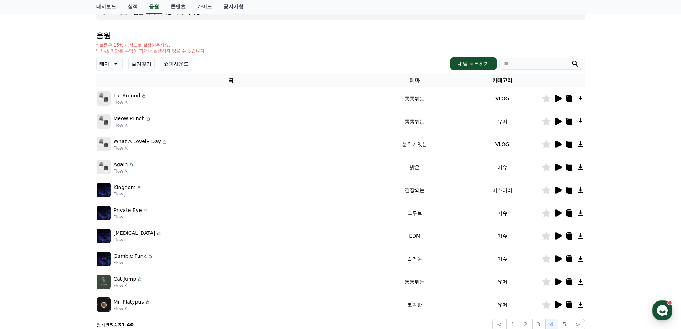
scroll to position [72, 0]
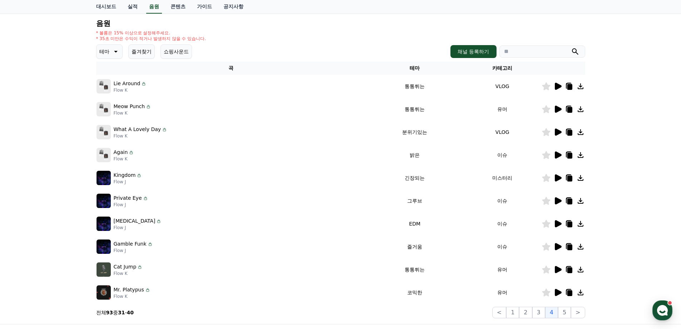
click at [561, 246] on icon at bounding box center [558, 246] width 7 height 7
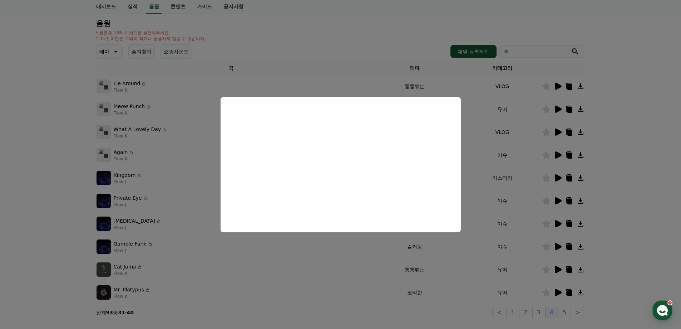
click at [462, 250] on button "close modal" at bounding box center [340, 164] width 681 height 329
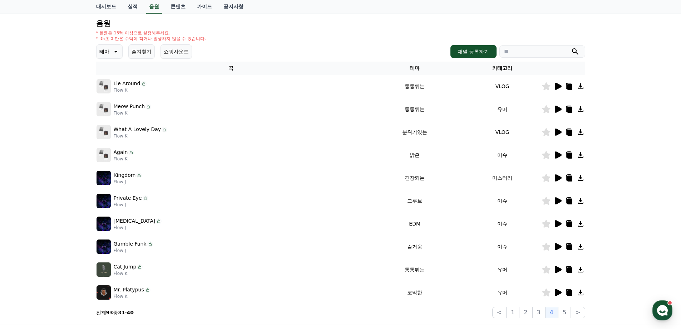
click at [559, 269] on icon at bounding box center [558, 269] width 7 height 7
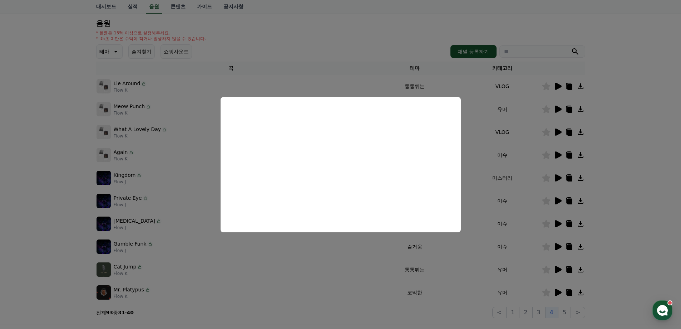
click at [453, 264] on button "close modal" at bounding box center [340, 164] width 681 height 329
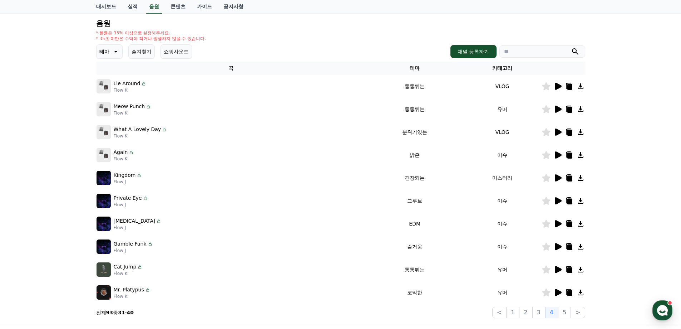
click at [561, 292] on icon at bounding box center [558, 292] width 7 height 7
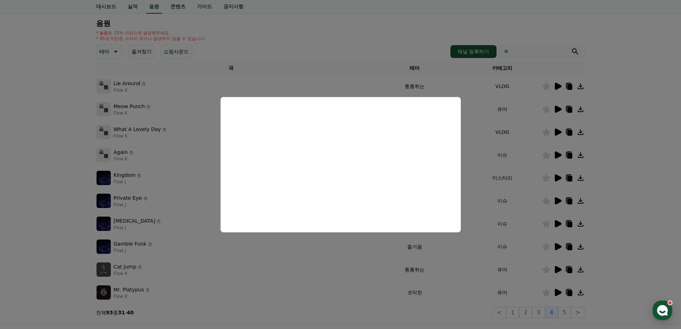
click at [464, 271] on button "close modal" at bounding box center [340, 164] width 681 height 329
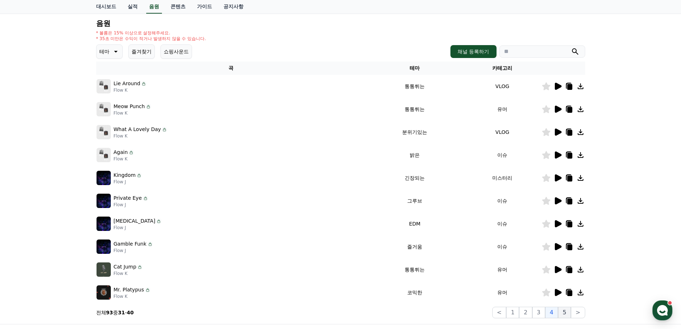
click at [564, 314] on button "5" at bounding box center [564, 311] width 13 height 11
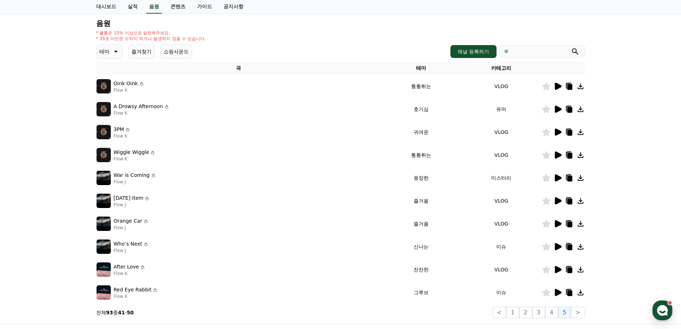
click at [561, 85] on icon at bounding box center [557, 86] width 9 height 9
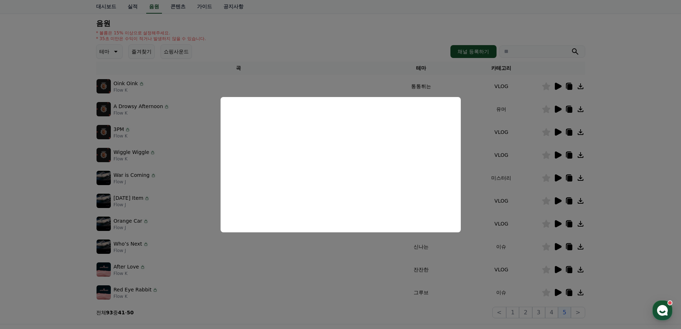
click at [534, 152] on button "close modal" at bounding box center [340, 164] width 681 height 329
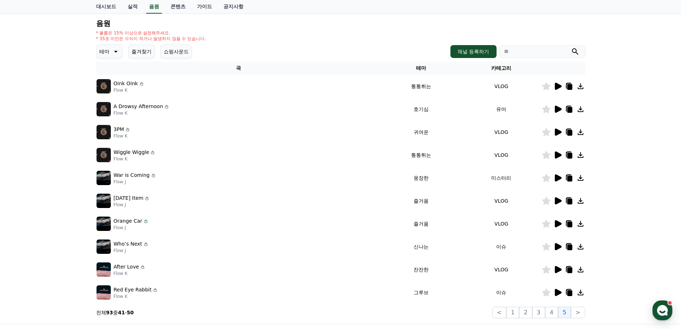
click at [557, 108] on icon at bounding box center [558, 108] width 7 height 7
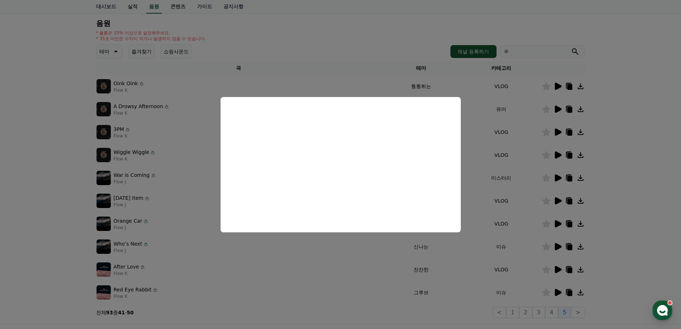
click at [512, 141] on button "close modal" at bounding box center [340, 164] width 681 height 329
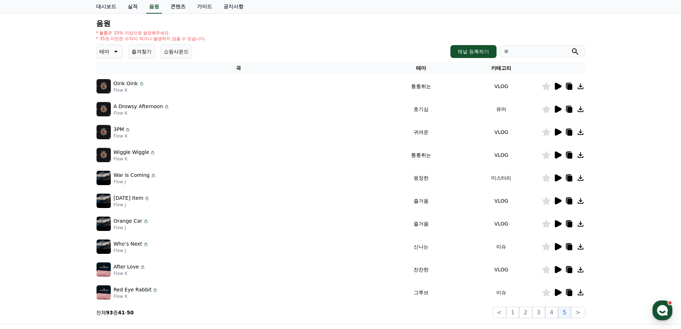
click at [556, 129] on icon at bounding box center [558, 131] width 7 height 7
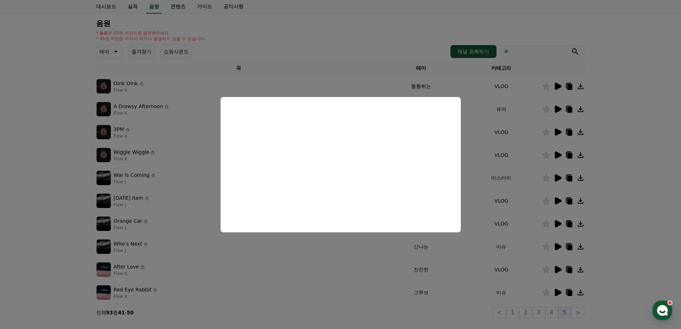
click at [531, 157] on button "close modal" at bounding box center [340, 164] width 681 height 329
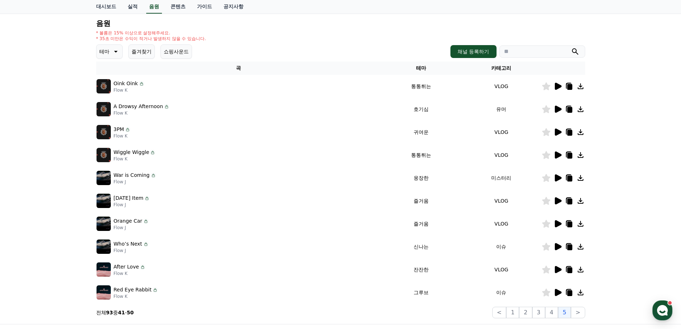
click at [556, 155] on icon at bounding box center [558, 154] width 7 height 7
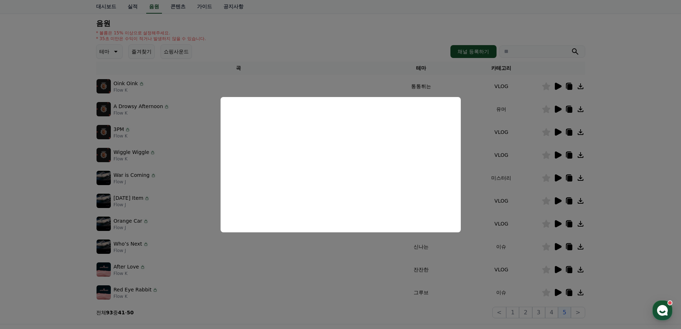
click at [523, 166] on button "close modal" at bounding box center [340, 164] width 681 height 329
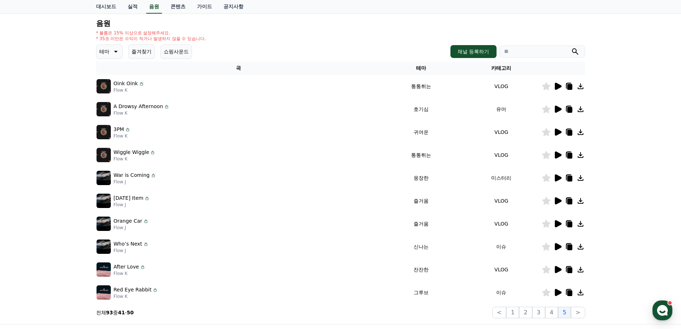
click at [556, 178] on icon at bounding box center [558, 177] width 7 height 7
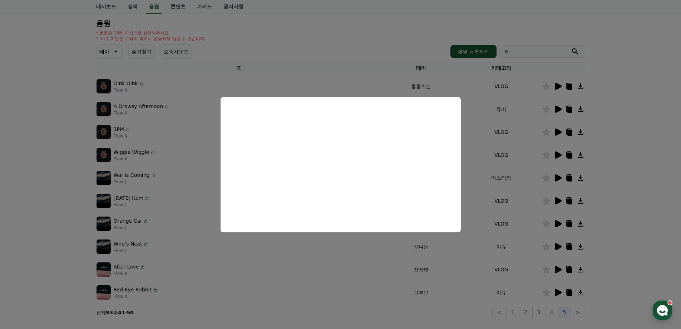
click at [498, 201] on button "close modal" at bounding box center [340, 164] width 681 height 329
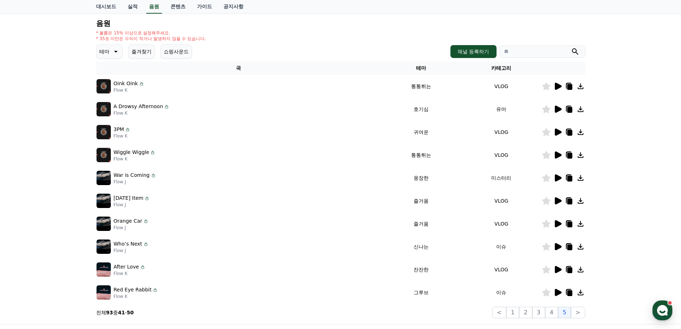
click at [556, 201] on icon at bounding box center [558, 200] width 7 height 7
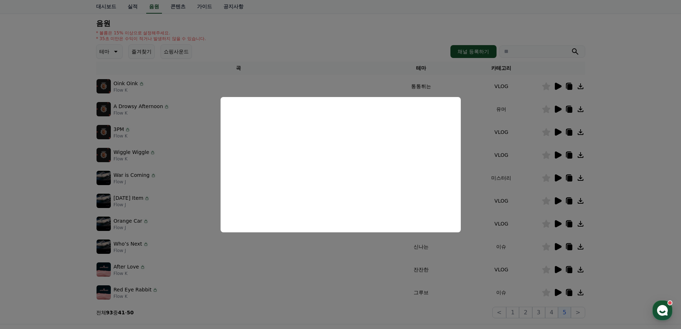
click at [476, 196] on button "close modal" at bounding box center [340, 164] width 681 height 329
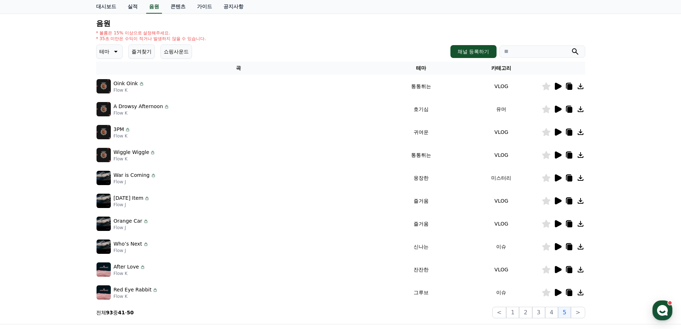
click at [365, 189] on td "War is Coming Flow J" at bounding box center [238, 177] width 285 height 23
click at [558, 198] on icon at bounding box center [558, 200] width 7 height 7
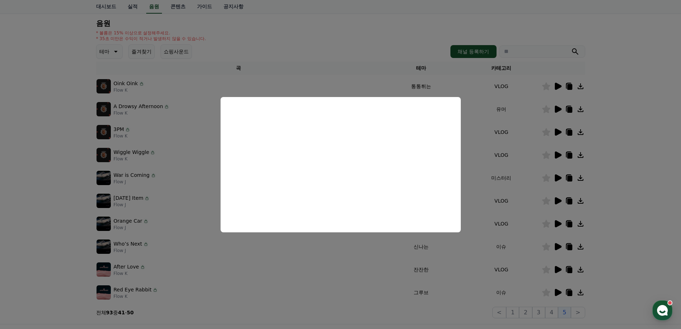
click at [488, 204] on button "close modal" at bounding box center [340, 164] width 681 height 329
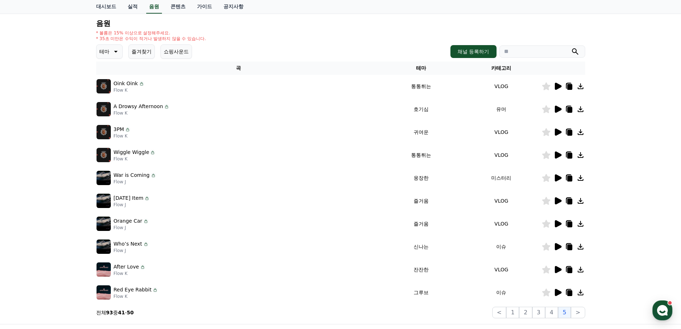
click at [560, 222] on icon at bounding box center [558, 223] width 7 height 7
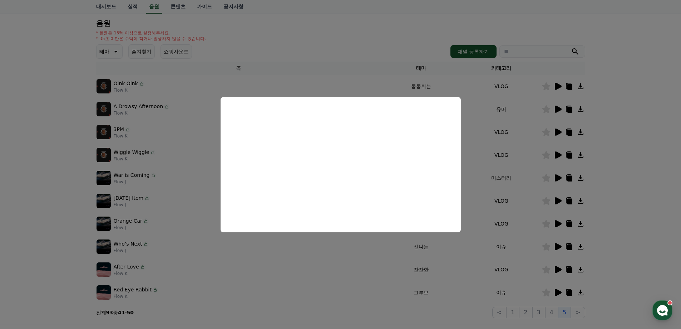
click at [500, 211] on button "close modal" at bounding box center [340, 164] width 681 height 329
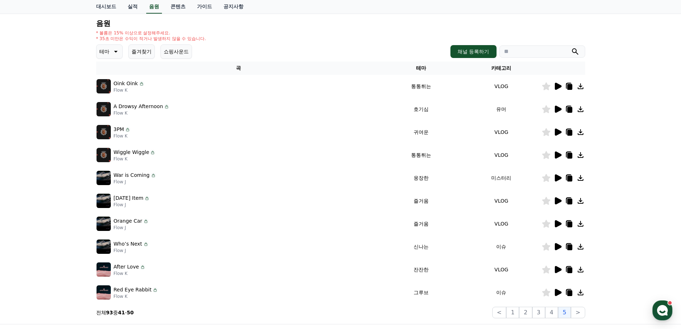
click at [557, 243] on icon at bounding box center [557, 246] width 9 height 9
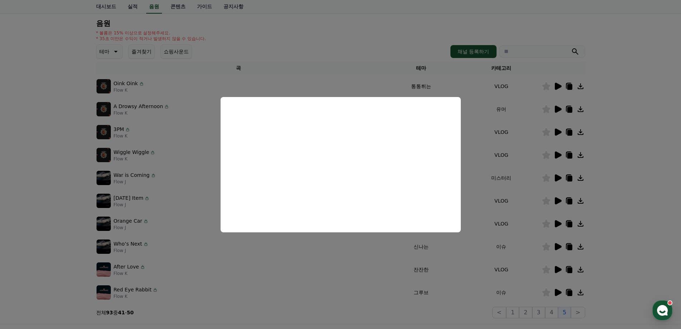
click at [489, 238] on button "close modal" at bounding box center [340, 164] width 681 height 329
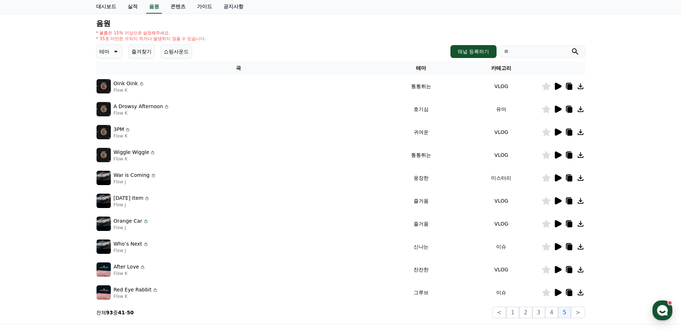
click at [557, 269] on icon at bounding box center [558, 269] width 7 height 7
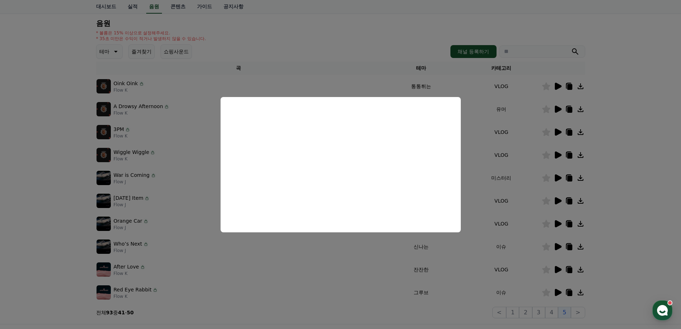
click at [467, 270] on button "close modal" at bounding box center [340, 164] width 681 height 329
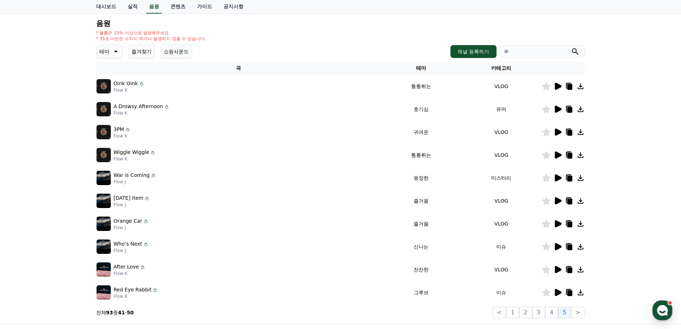
click at [556, 291] on icon at bounding box center [558, 292] width 7 height 7
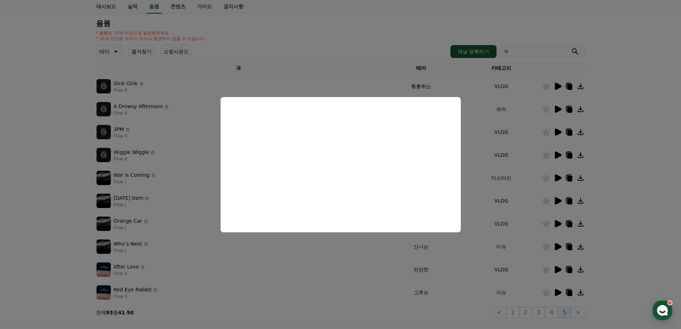
click at [291, 290] on button "close modal" at bounding box center [340, 164] width 681 height 329
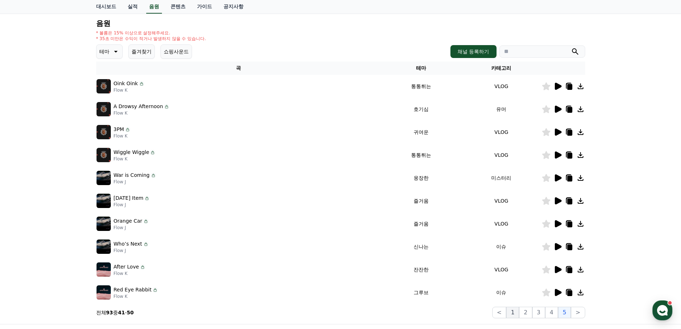
click at [516, 310] on button "1" at bounding box center [512, 311] width 13 height 11
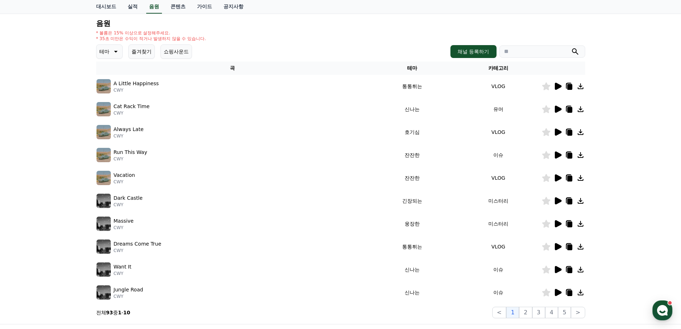
click at [557, 87] on icon at bounding box center [558, 86] width 7 height 7
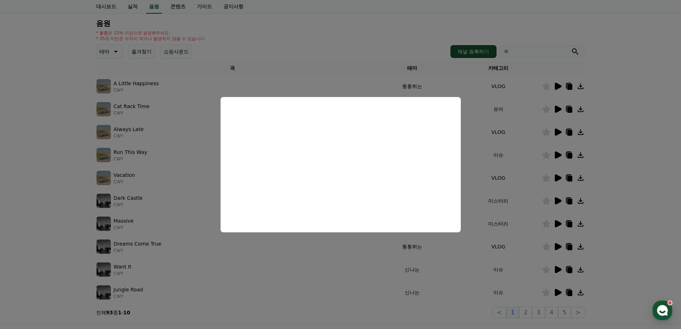
click at [508, 161] on button "close modal" at bounding box center [340, 164] width 681 height 329
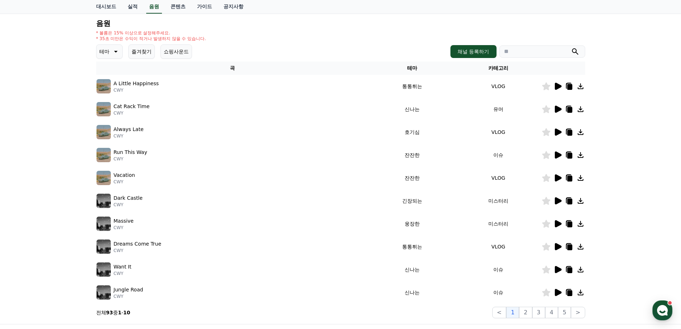
click at [556, 107] on icon at bounding box center [558, 108] width 7 height 7
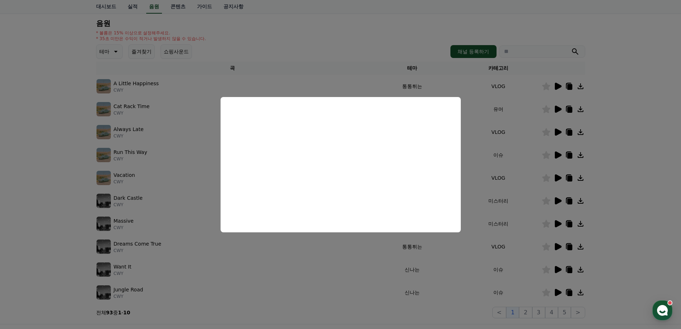
click at [524, 143] on button "close modal" at bounding box center [340, 164] width 681 height 329
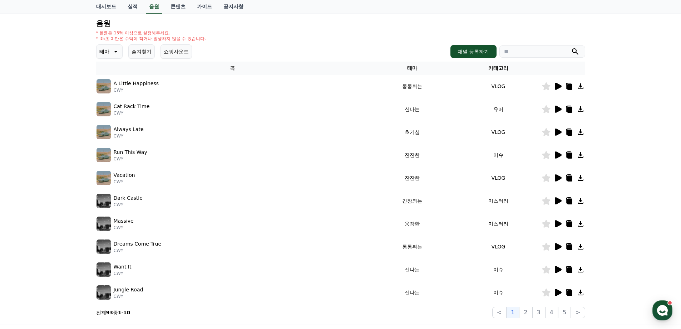
click at [554, 131] on icon at bounding box center [557, 132] width 9 height 9
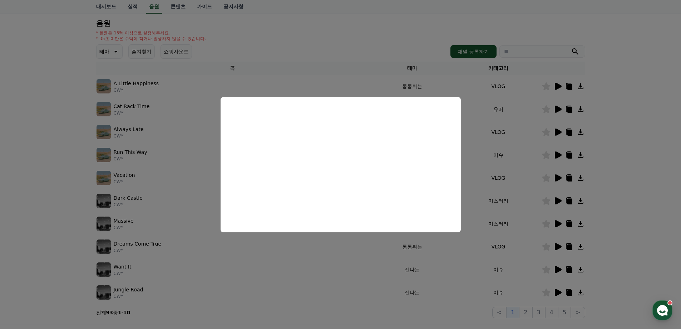
click at [525, 159] on button "close modal" at bounding box center [340, 164] width 681 height 329
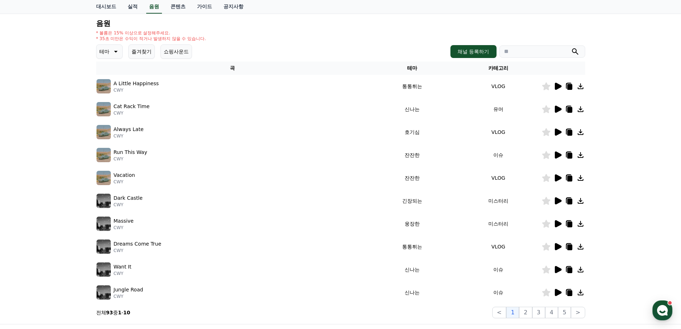
click at [556, 152] on icon at bounding box center [558, 154] width 7 height 7
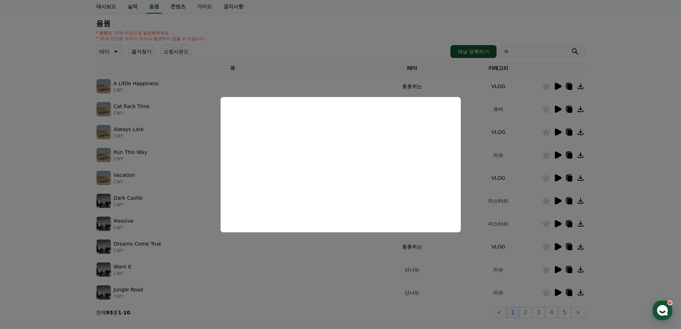
click at [499, 186] on button "close modal" at bounding box center [340, 164] width 681 height 329
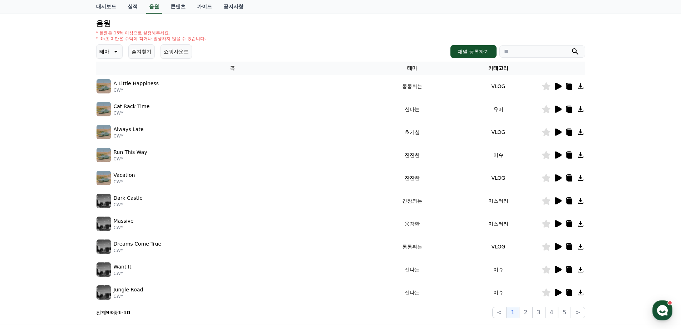
click at [554, 177] on icon at bounding box center [557, 177] width 9 height 9
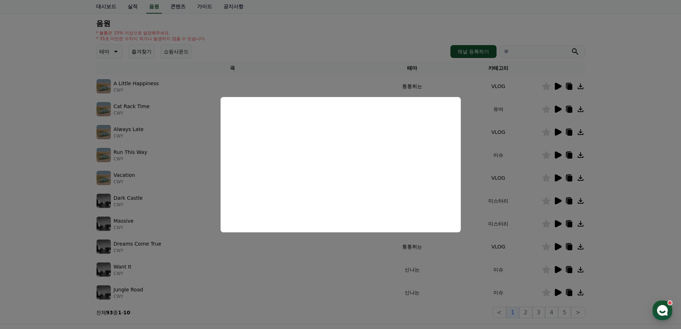
click at [528, 191] on button "close modal" at bounding box center [340, 164] width 681 height 329
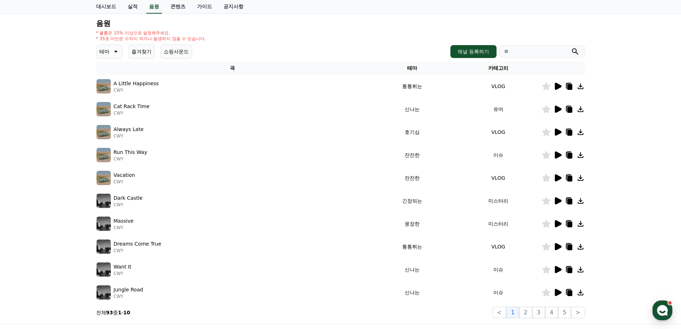
click at [557, 223] on icon at bounding box center [558, 223] width 7 height 7
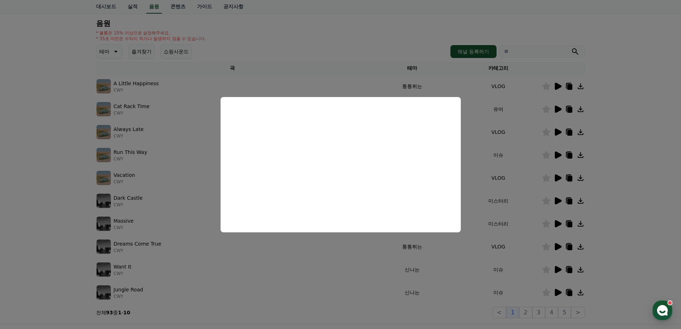
click at [475, 206] on button "close modal" at bounding box center [340, 164] width 681 height 329
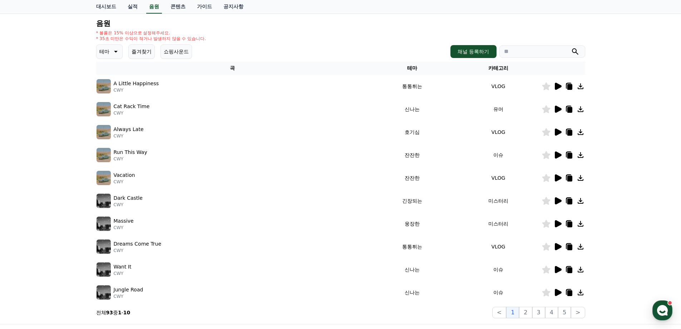
click at [558, 197] on icon at bounding box center [557, 200] width 9 height 9
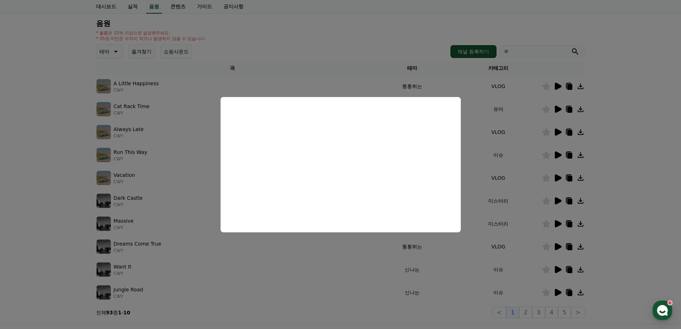
click at [500, 225] on button "close modal" at bounding box center [340, 164] width 681 height 329
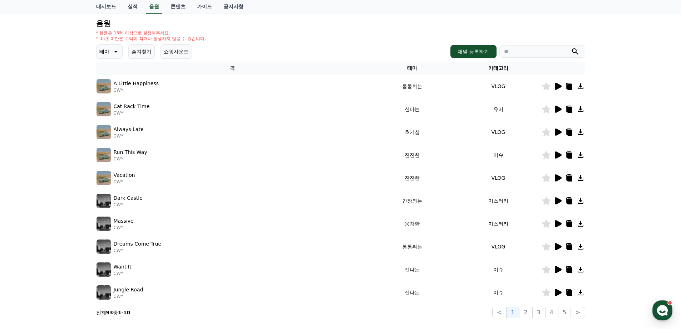
click at [554, 245] on icon at bounding box center [557, 246] width 9 height 9
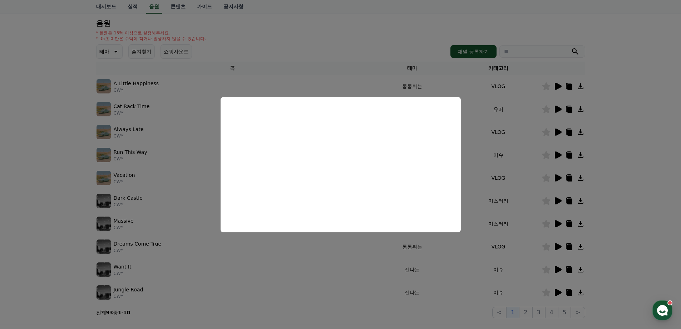
click at [405, 266] on button "close modal" at bounding box center [340, 164] width 681 height 329
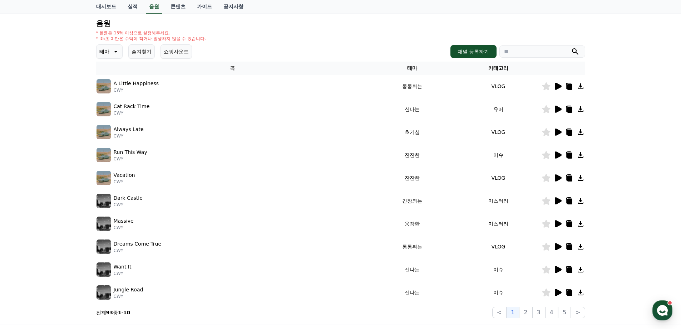
click at [555, 270] on icon at bounding box center [558, 269] width 7 height 7
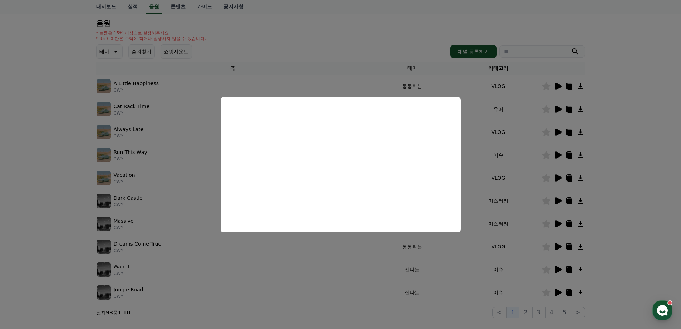
click at [513, 230] on button "close modal" at bounding box center [340, 164] width 681 height 329
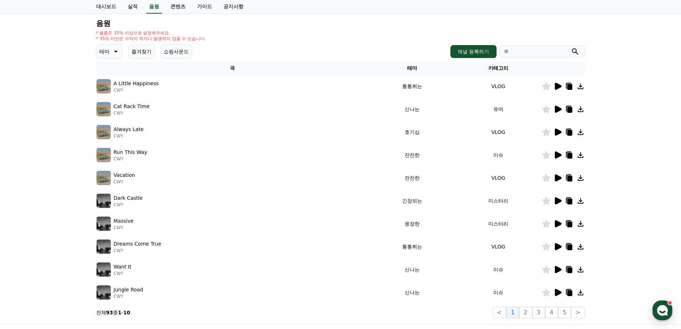
click at [555, 293] on icon at bounding box center [558, 292] width 7 height 7
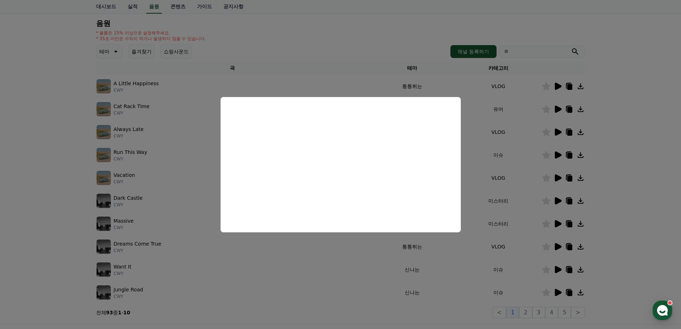
click at [548, 264] on button "close modal" at bounding box center [340, 164] width 681 height 329
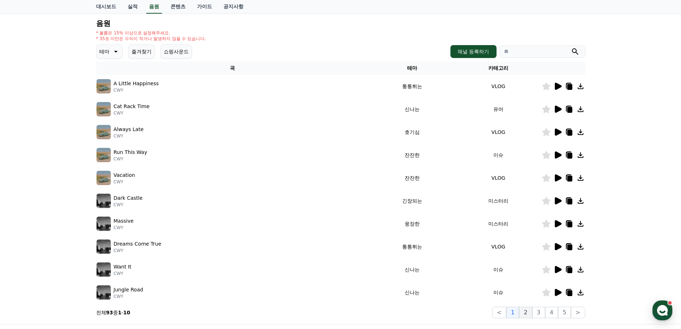
click at [526, 311] on button "2" at bounding box center [525, 311] width 13 height 11
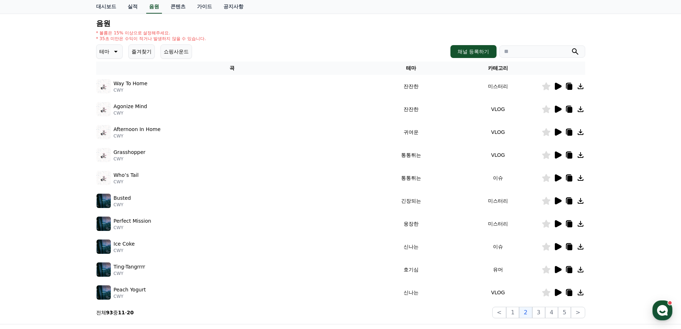
click at [559, 84] on icon at bounding box center [558, 86] width 7 height 7
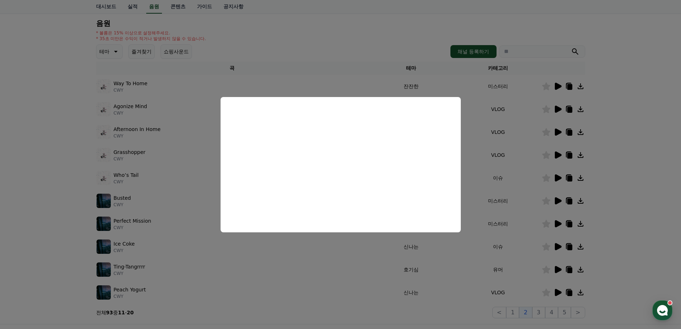
click at [498, 130] on button "close modal" at bounding box center [340, 164] width 681 height 329
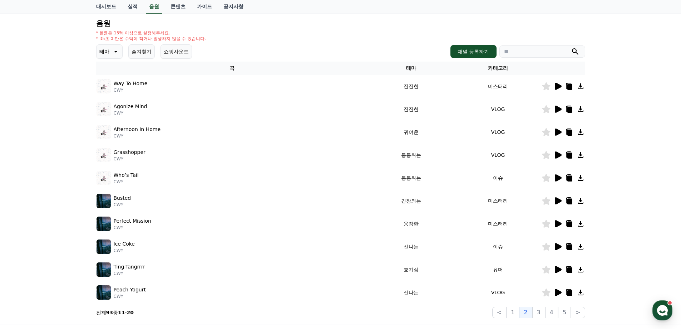
click at [560, 109] on icon at bounding box center [558, 108] width 7 height 7
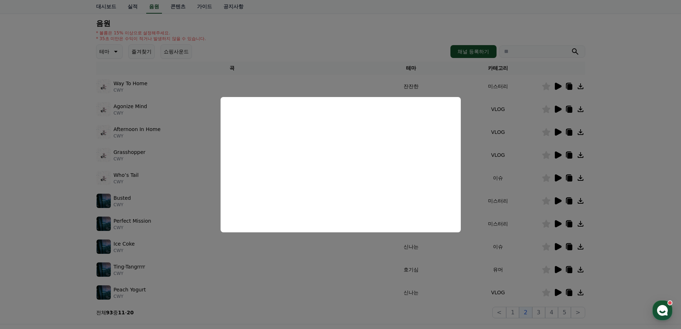
click at [512, 156] on button "close modal" at bounding box center [340, 164] width 681 height 329
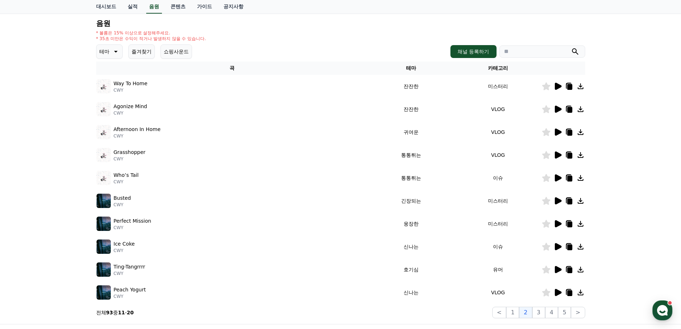
click at [558, 133] on icon at bounding box center [558, 131] width 7 height 7
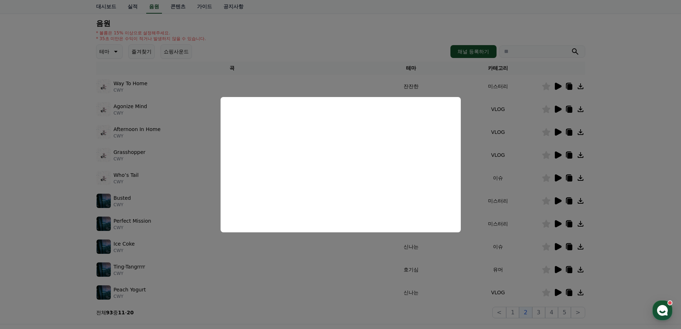
click at [538, 152] on button "close modal" at bounding box center [340, 164] width 681 height 329
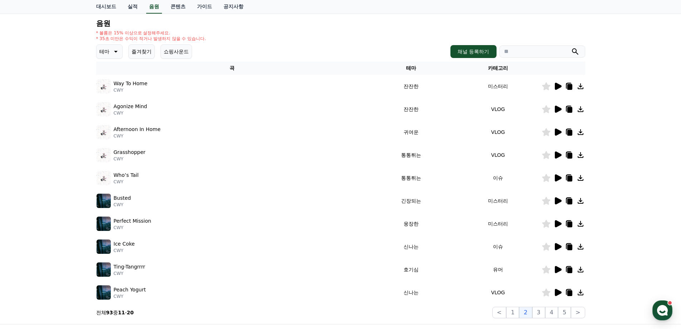
click at [559, 153] on icon at bounding box center [558, 154] width 7 height 7
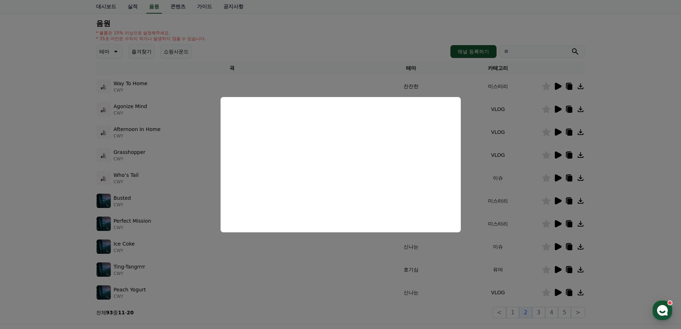
click at [345, 251] on button "close modal" at bounding box center [340, 164] width 681 height 329
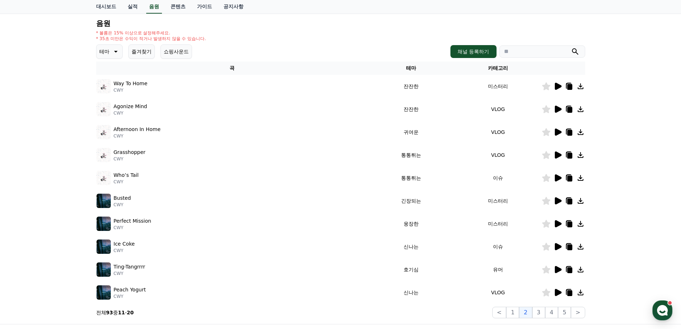
click at [559, 201] on icon at bounding box center [558, 200] width 7 height 7
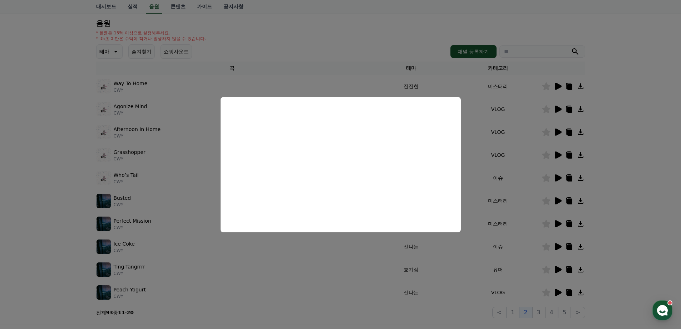
click at [522, 213] on button "close modal" at bounding box center [340, 164] width 681 height 329
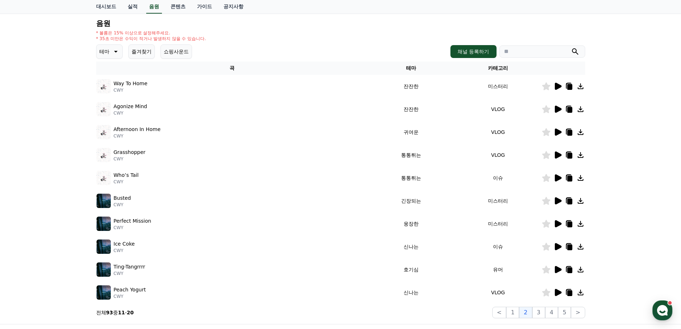
click at [559, 223] on icon at bounding box center [558, 223] width 7 height 7
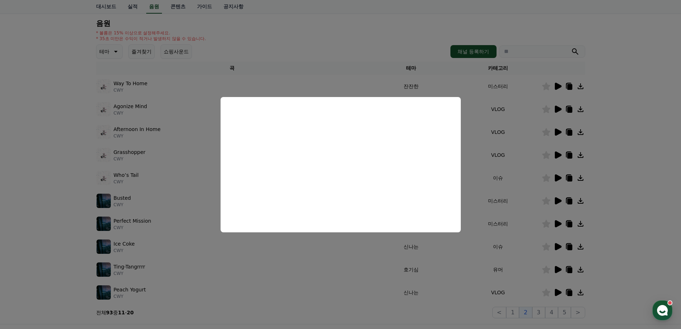
click at [528, 235] on button "close modal" at bounding box center [340, 164] width 681 height 329
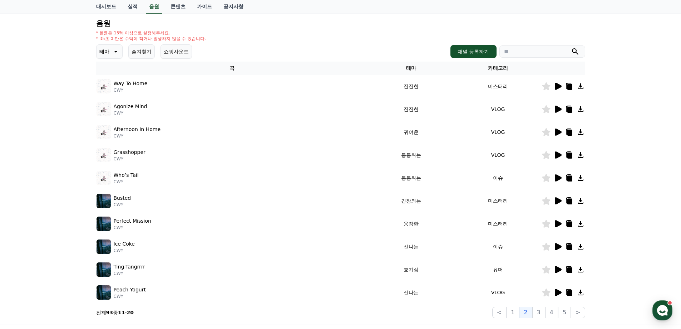
click at [560, 245] on icon at bounding box center [557, 246] width 9 height 9
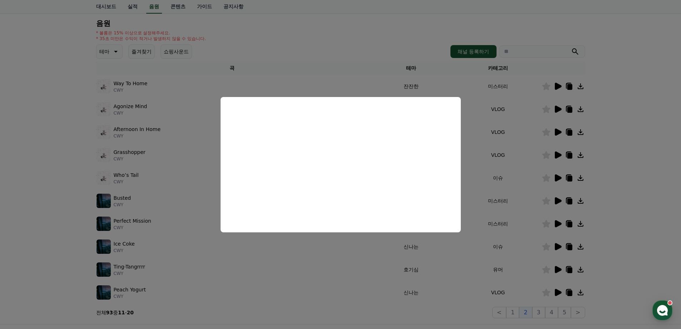
click at [488, 262] on button "close modal" at bounding box center [340, 164] width 681 height 329
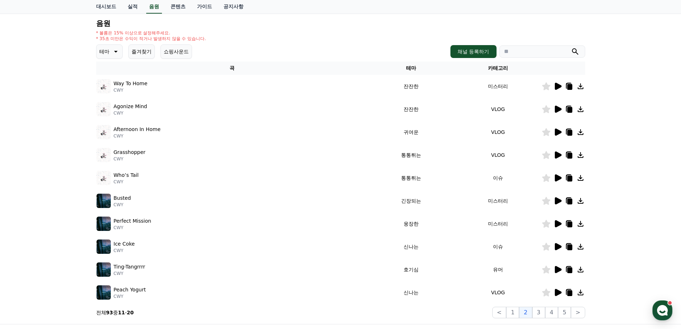
click at [557, 268] on icon at bounding box center [558, 269] width 7 height 7
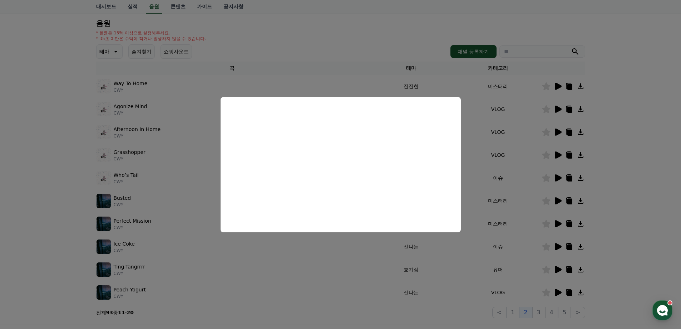
click at [480, 238] on button "close modal" at bounding box center [340, 164] width 681 height 329
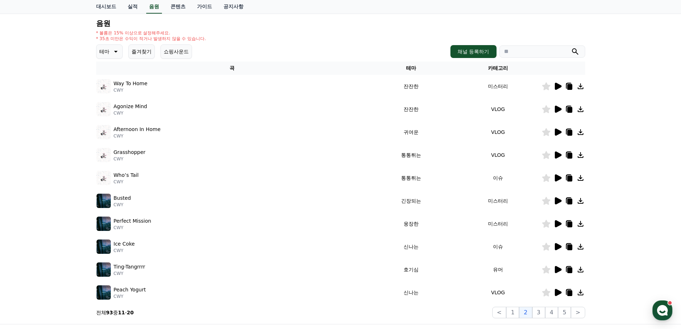
click at [556, 248] on icon at bounding box center [558, 246] width 7 height 7
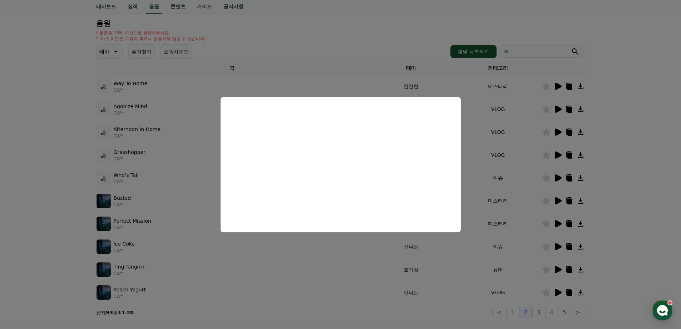
click at [468, 261] on button "close modal" at bounding box center [340, 164] width 681 height 329
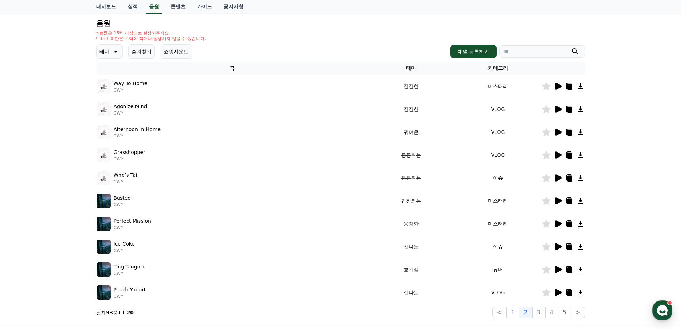
click at [559, 271] on icon at bounding box center [558, 269] width 7 height 7
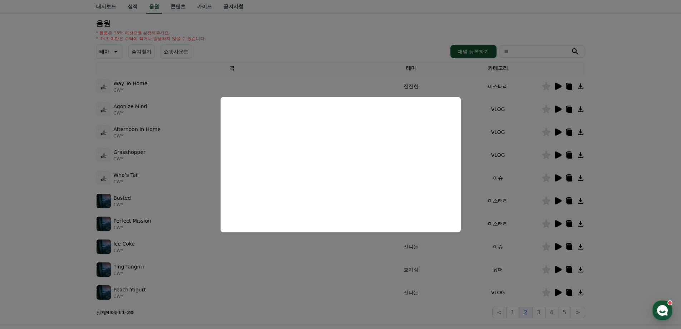
click at [452, 274] on button "close modal" at bounding box center [340, 164] width 681 height 329
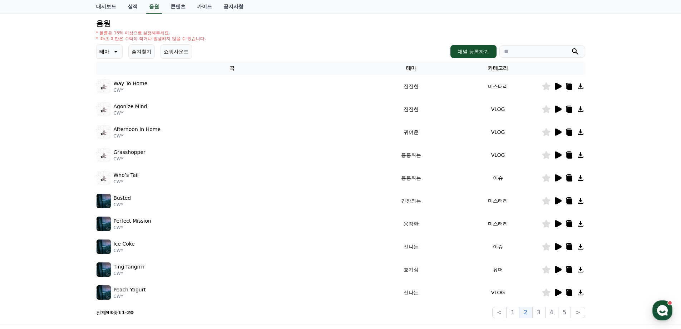
click at [574, 271] on div at bounding box center [563, 269] width 43 height 9
click at [566, 268] on icon at bounding box center [569, 269] width 6 height 6
click at [306, 245] on div "Ice Coke CWY" at bounding box center [232, 246] width 271 height 14
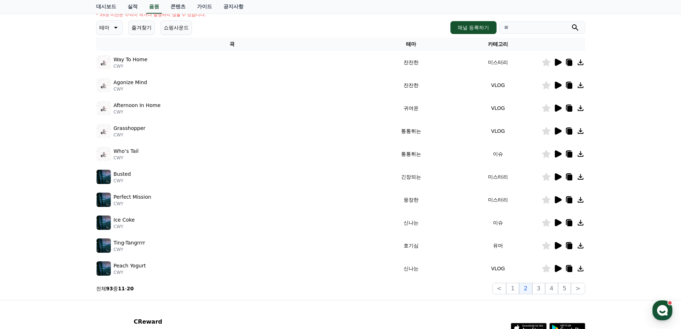
scroll to position [107, 0]
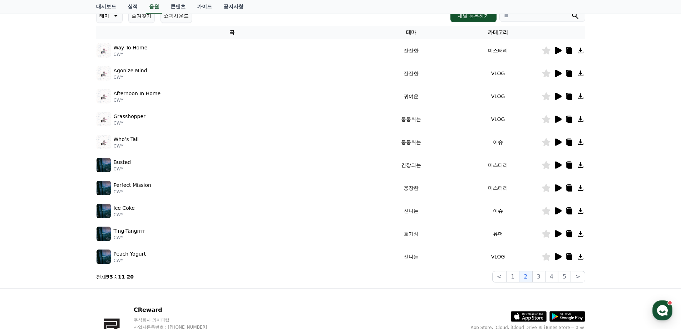
click at [558, 257] on icon at bounding box center [558, 256] width 7 height 7
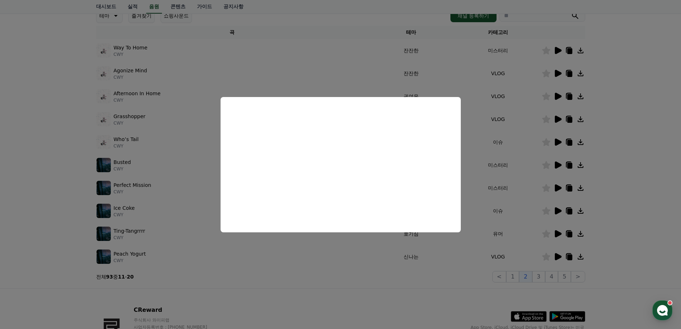
click at [435, 258] on button "close modal" at bounding box center [340, 164] width 681 height 329
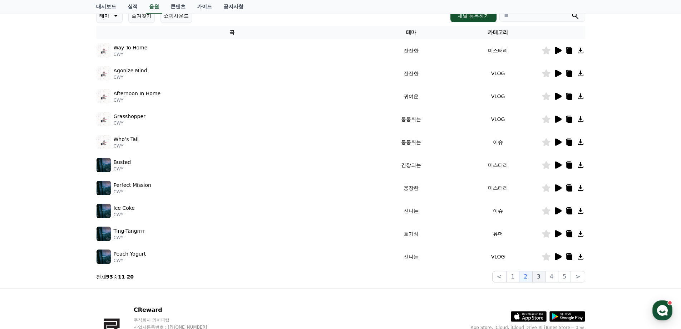
click at [542, 271] on button "3" at bounding box center [538, 276] width 13 height 11
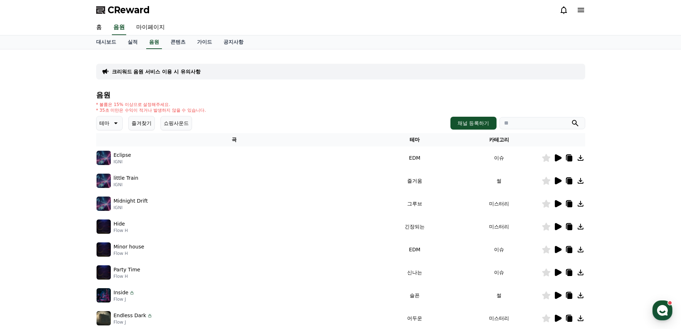
click at [558, 156] on icon at bounding box center [558, 157] width 7 height 7
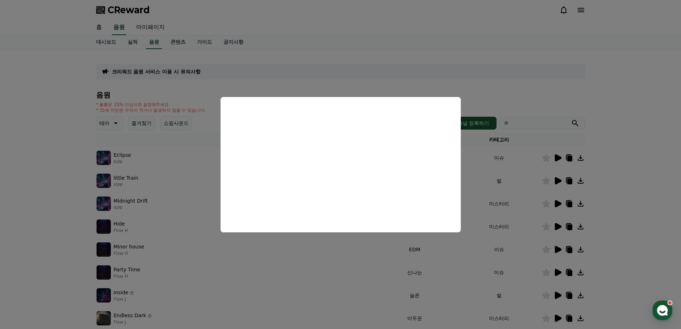
click at [536, 179] on button "close modal" at bounding box center [340, 164] width 681 height 329
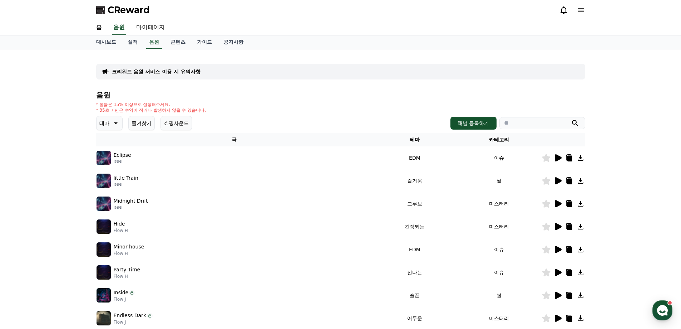
click at [558, 181] on icon at bounding box center [558, 180] width 7 height 7
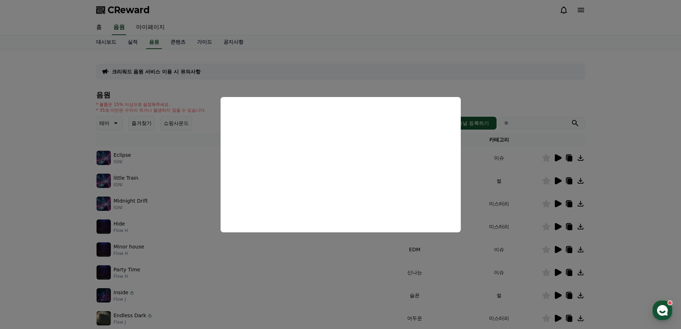
click at [516, 211] on button "close modal" at bounding box center [340, 164] width 681 height 329
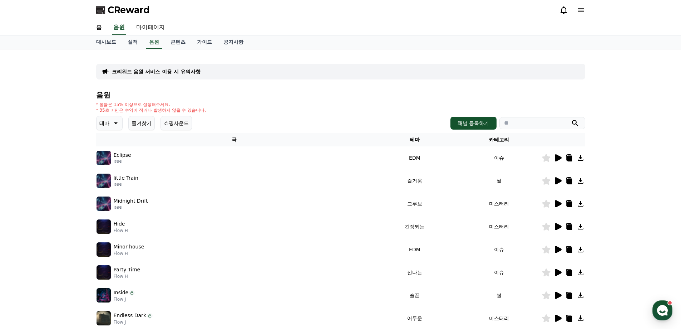
click at [557, 204] on icon at bounding box center [558, 203] width 7 height 7
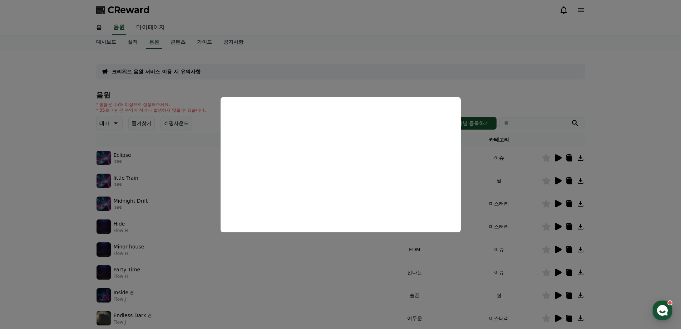
click at [546, 221] on button "close modal" at bounding box center [340, 164] width 681 height 329
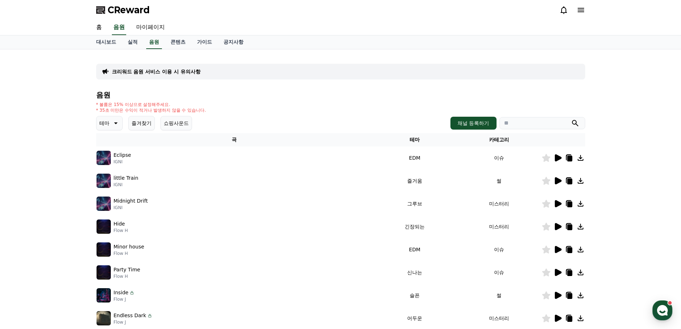
click at [557, 225] on icon at bounding box center [558, 226] width 7 height 7
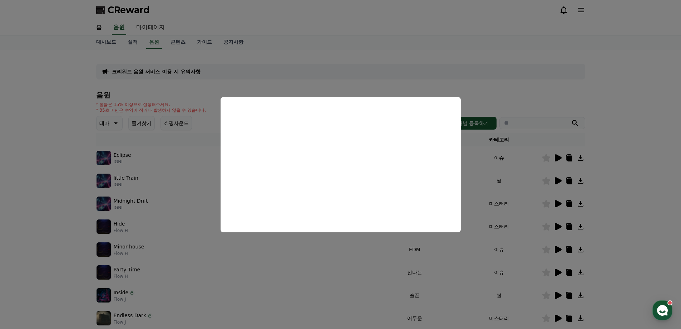
click at [528, 235] on button "close modal" at bounding box center [340, 164] width 681 height 329
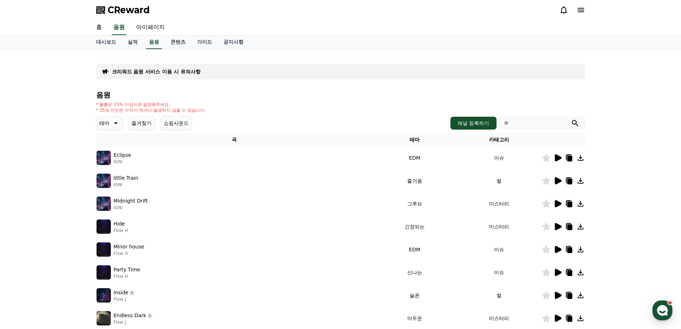
click at [559, 249] on icon at bounding box center [558, 249] width 7 height 7
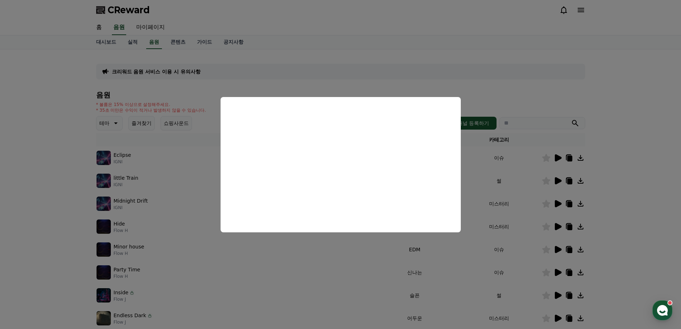
click at [525, 238] on button "close modal" at bounding box center [340, 164] width 681 height 329
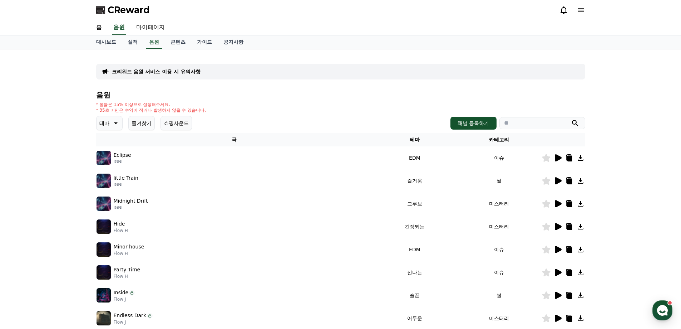
click at [559, 250] on icon at bounding box center [558, 249] width 7 height 7
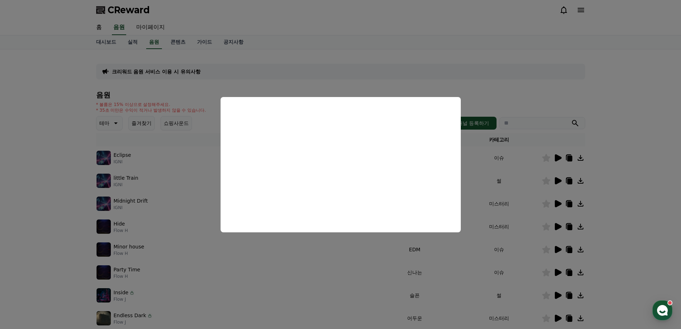
drag, startPoint x: 523, startPoint y: 267, endPoint x: 532, endPoint y: 270, distance: 9.3
click at [522, 267] on button "close modal" at bounding box center [340, 164] width 681 height 329
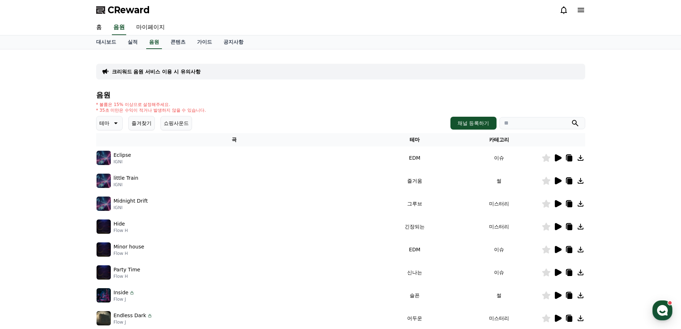
click at [559, 271] on icon at bounding box center [558, 271] width 7 height 7
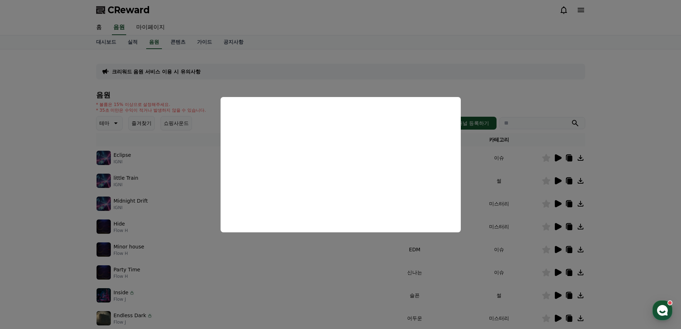
click at [452, 273] on button "close modal" at bounding box center [340, 164] width 681 height 329
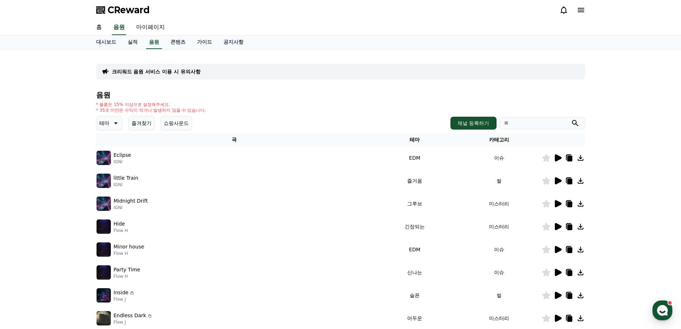
click at [554, 272] on icon at bounding box center [557, 272] width 9 height 9
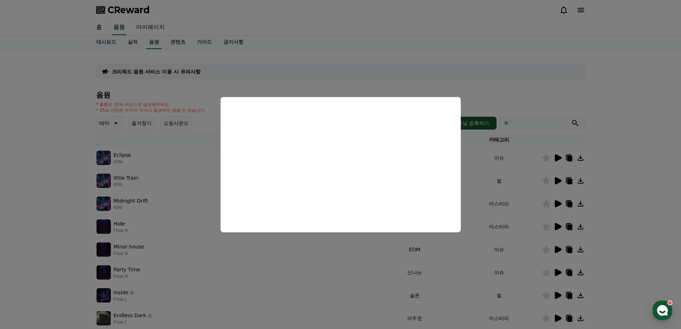
click at [511, 282] on button "close modal" at bounding box center [340, 164] width 681 height 329
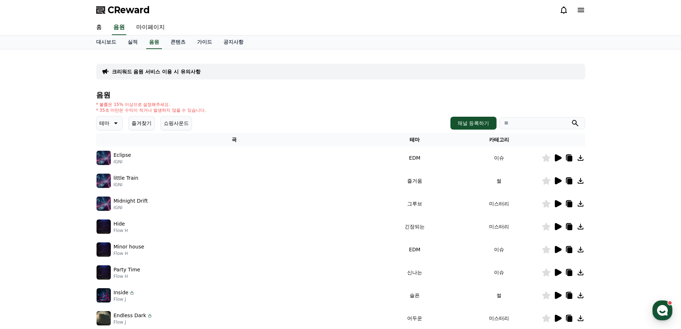
click at [556, 295] on icon at bounding box center [558, 294] width 7 height 7
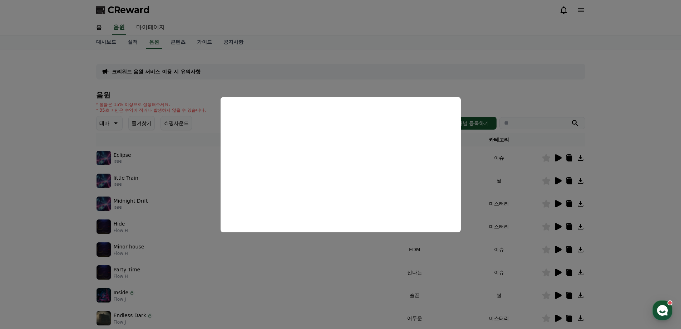
click at [250, 69] on button "close modal" at bounding box center [340, 164] width 681 height 329
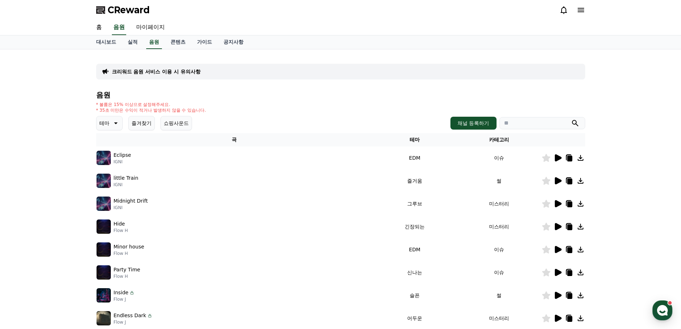
click at [535, 123] on input "search" at bounding box center [542, 123] width 86 height 12
click at [512, 122] on input "search" at bounding box center [542, 123] width 86 height 12
paste input "**********"
type input "**********"
click at [575, 123] on icon "submit" at bounding box center [575, 123] width 9 height 9
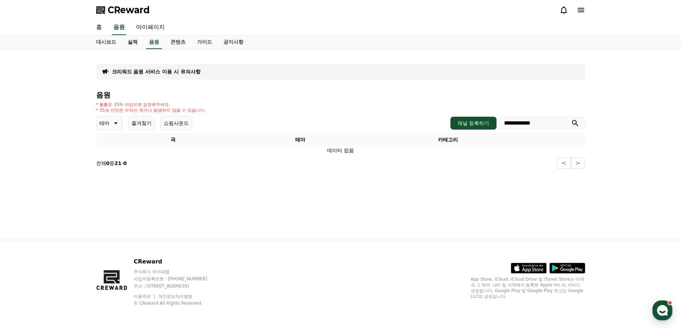
click at [137, 41] on link "실적" at bounding box center [132, 42] width 21 height 14
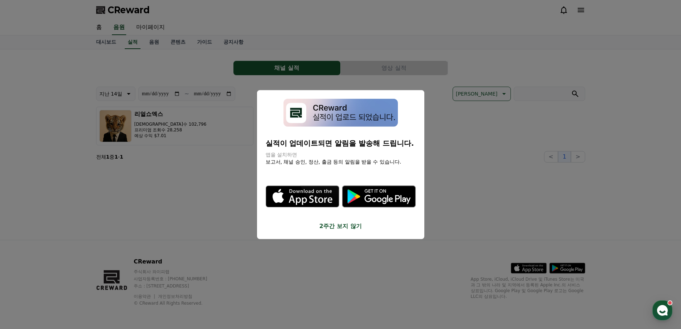
click at [356, 223] on button "2주간 보지 않기" at bounding box center [341, 226] width 150 height 9
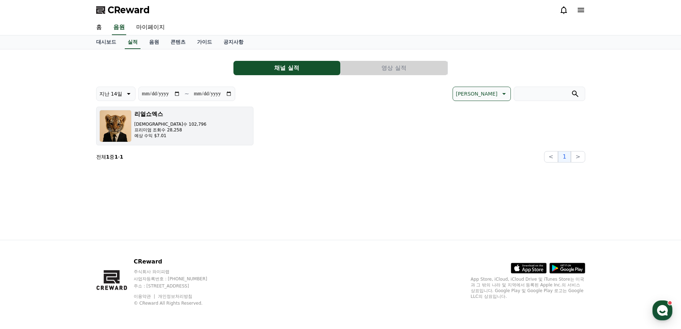
click at [165, 124] on p "[DEMOGRAPHIC_DATA]수 102,796" at bounding box center [170, 124] width 72 height 6
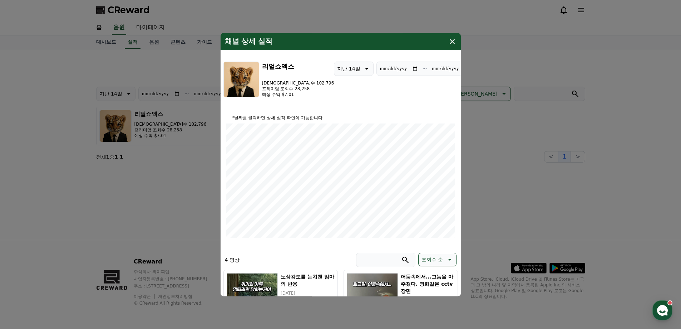
click at [453, 40] on icon "modal" at bounding box center [452, 41] width 5 height 5
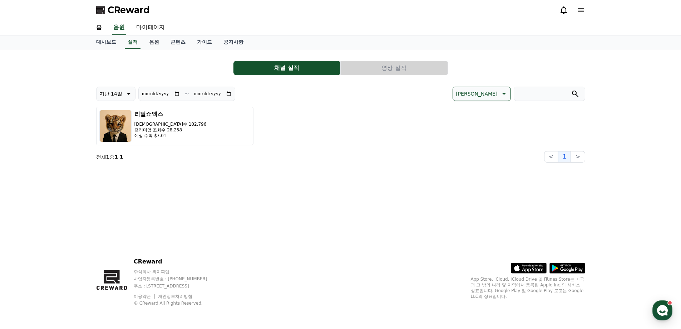
click at [152, 46] on link "음원" at bounding box center [153, 42] width 21 height 14
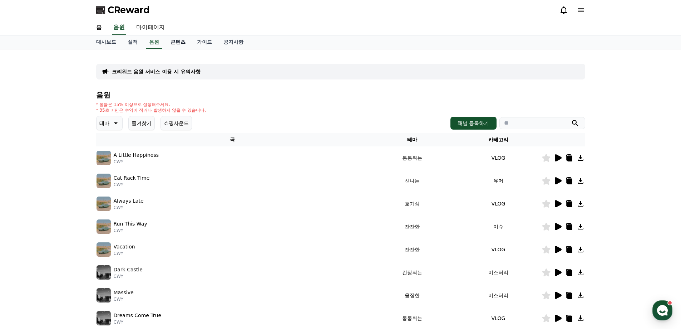
click at [181, 45] on link "콘텐츠" at bounding box center [178, 42] width 26 height 14
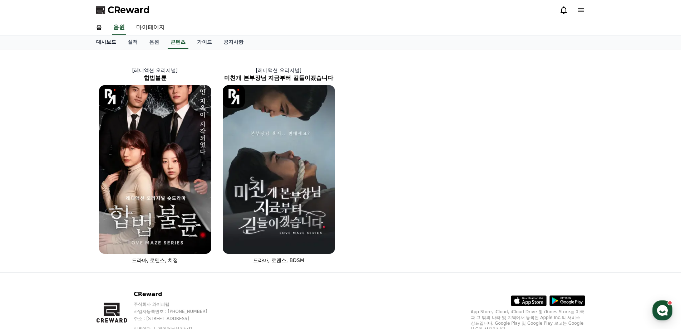
click at [114, 43] on link "대시보드" at bounding box center [105, 42] width 31 height 14
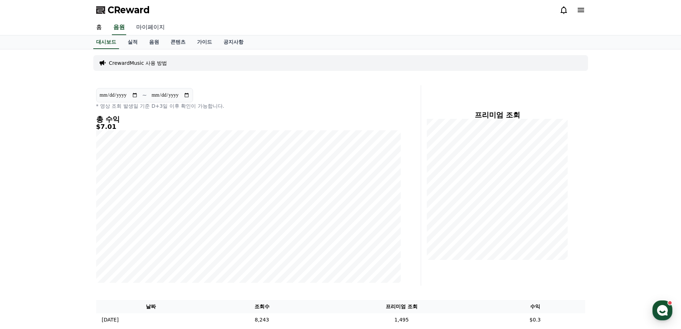
click at [140, 28] on link "마이페이지" at bounding box center [150, 27] width 40 height 15
select select "**********"
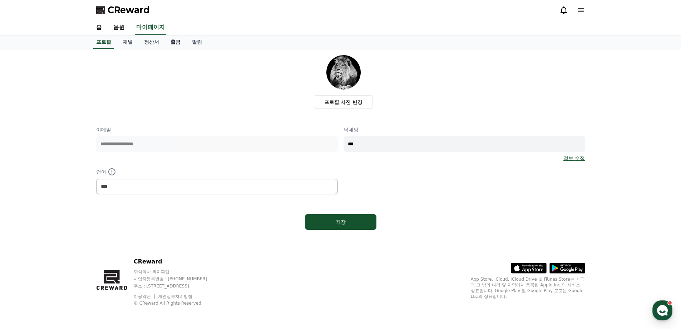
click at [175, 44] on link "출금" at bounding box center [175, 42] width 21 height 14
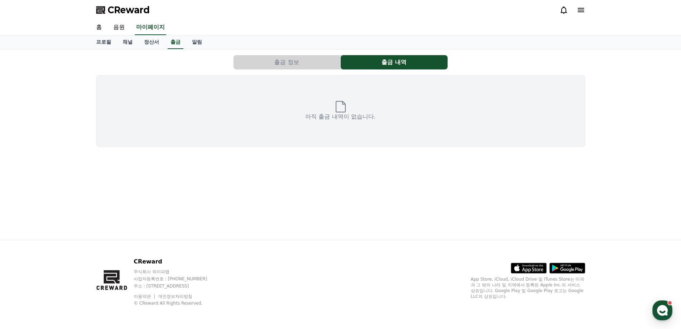
click at [270, 61] on button "출금 정보" at bounding box center [286, 62] width 107 height 14
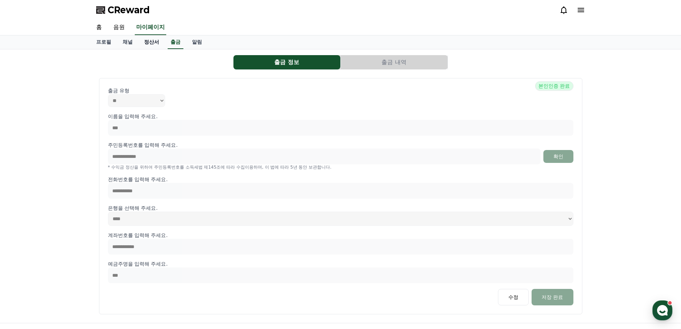
click at [149, 43] on link "정산서" at bounding box center [151, 42] width 26 height 14
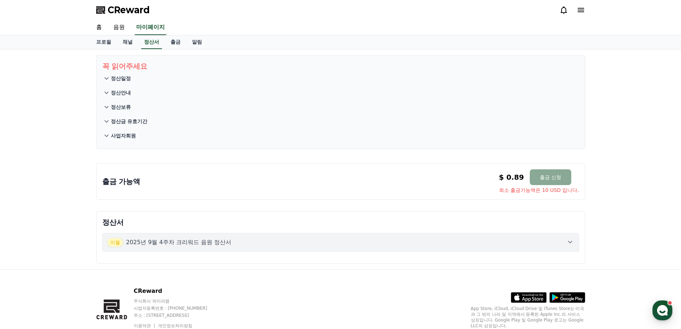
drag, startPoint x: 563, startPoint y: 191, endPoint x: 503, endPoint y: 190, distance: 60.4
click at [503, 190] on span "최소 출금가능액은 10 USD 입니다." at bounding box center [539, 189] width 80 height 7
click at [124, 43] on link "채널" at bounding box center [127, 42] width 21 height 14
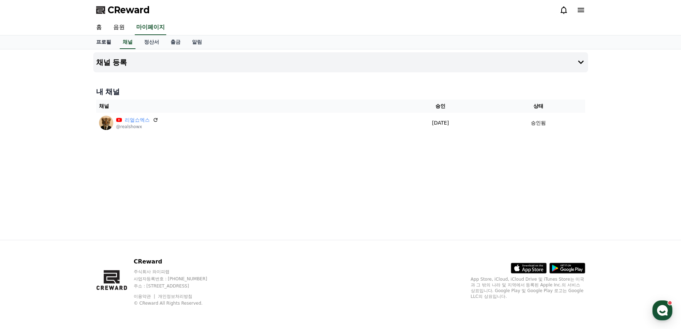
click at [106, 43] on link "프로필" at bounding box center [103, 42] width 26 height 14
select select "**********"
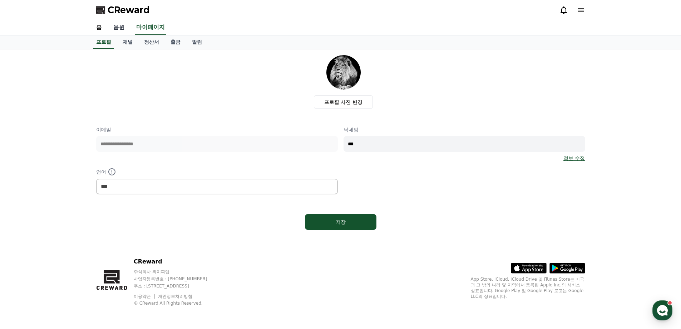
click at [119, 24] on link "음원" at bounding box center [119, 27] width 23 height 15
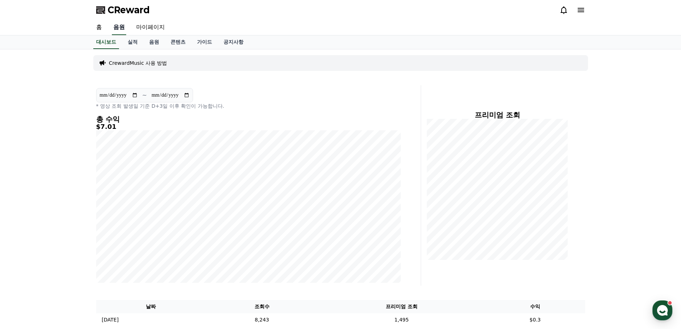
click at [125, 42] on link "실적" at bounding box center [132, 42] width 21 height 14
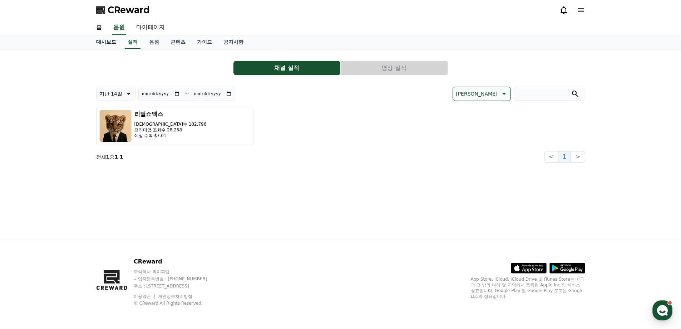
click at [114, 45] on link "대시보드" at bounding box center [105, 42] width 31 height 14
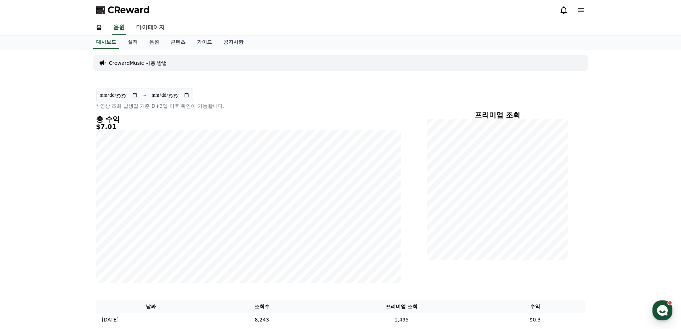
drag, startPoint x: 113, startPoint y: 124, endPoint x: 95, endPoint y: 125, distance: 17.9
click at [95, 125] on div "**********" at bounding box center [248, 185] width 310 height 200
drag, startPoint x: 95, startPoint y: 125, endPoint x: 146, endPoint y: 124, distance: 50.1
click at [146, 124] on div "**********" at bounding box center [248, 185] width 310 height 200
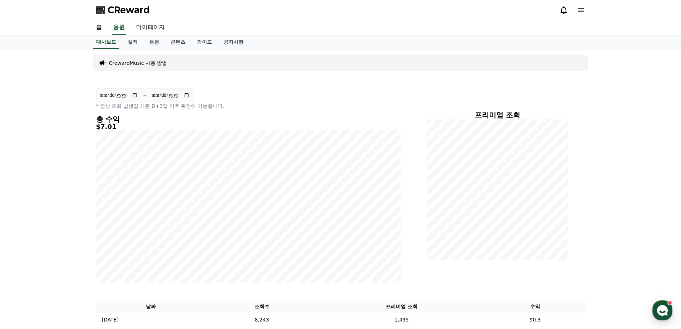
click at [146, 124] on h5 "$7.01" at bounding box center [248, 126] width 305 height 7
